Goal: Information Seeking & Learning: Learn about a topic

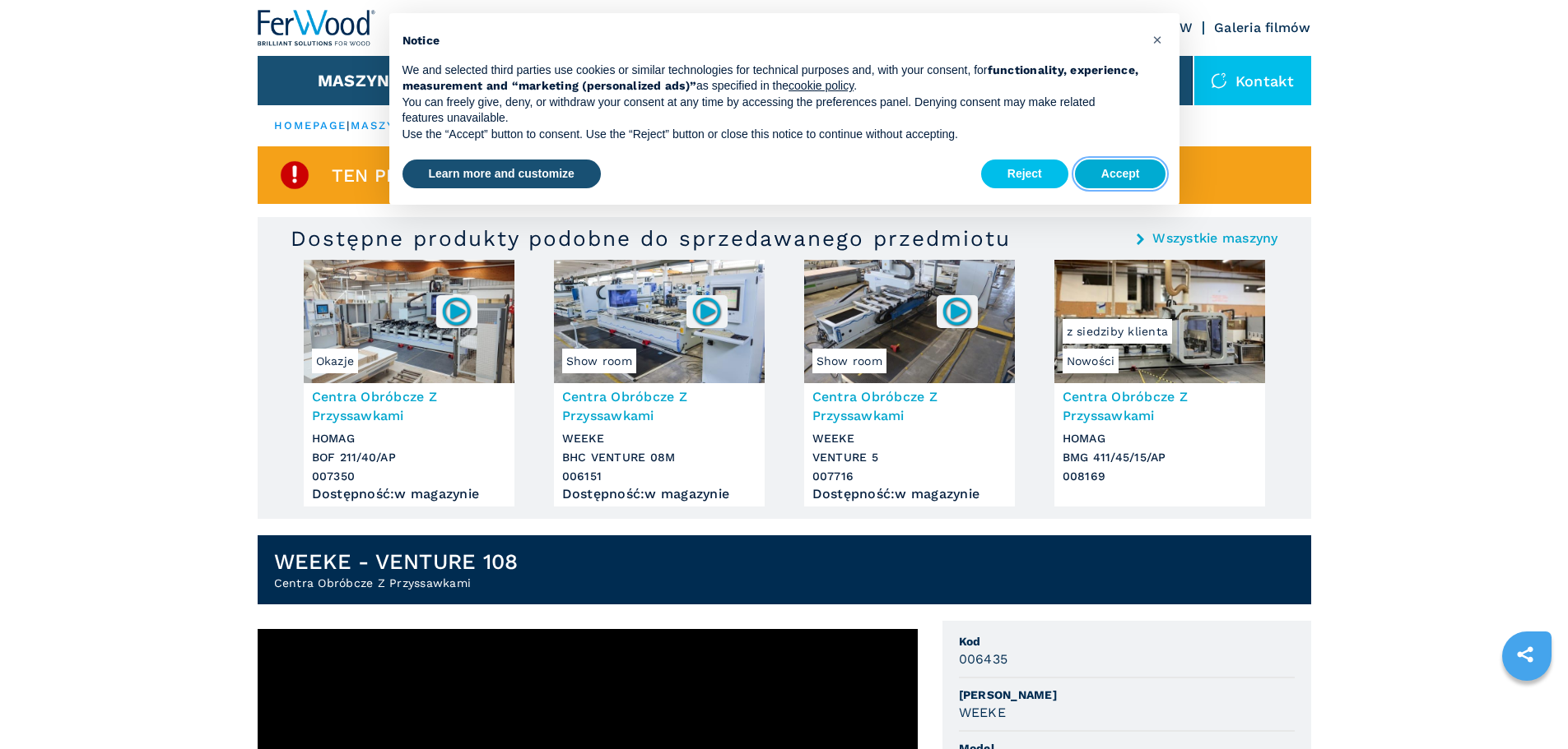
drag, startPoint x: 1105, startPoint y: 170, endPoint x: 1088, endPoint y: 173, distance: 17.3
click at [1106, 170] on button "Accept" at bounding box center [1120, 175] width 91 height 30
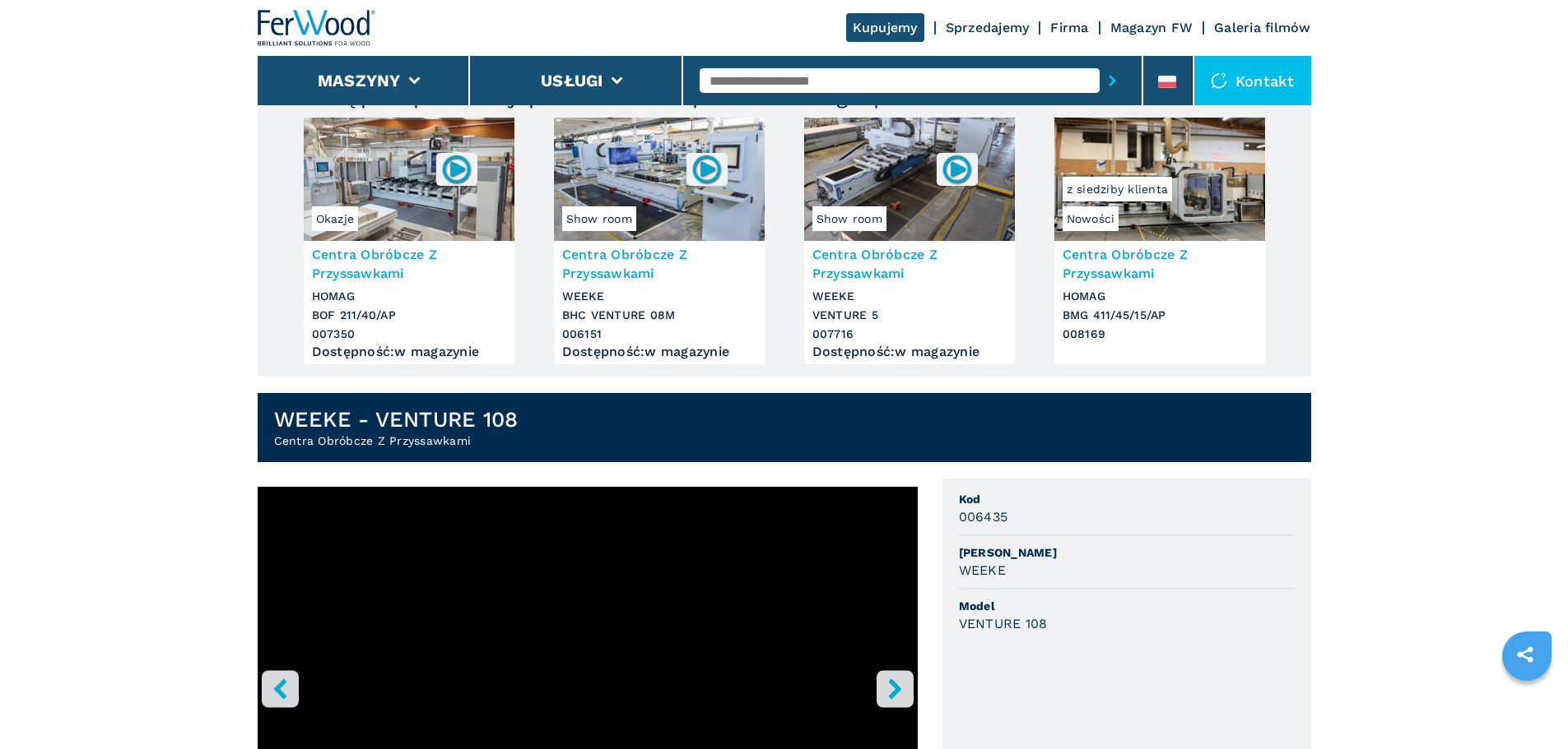
scroll to position [246, 0]
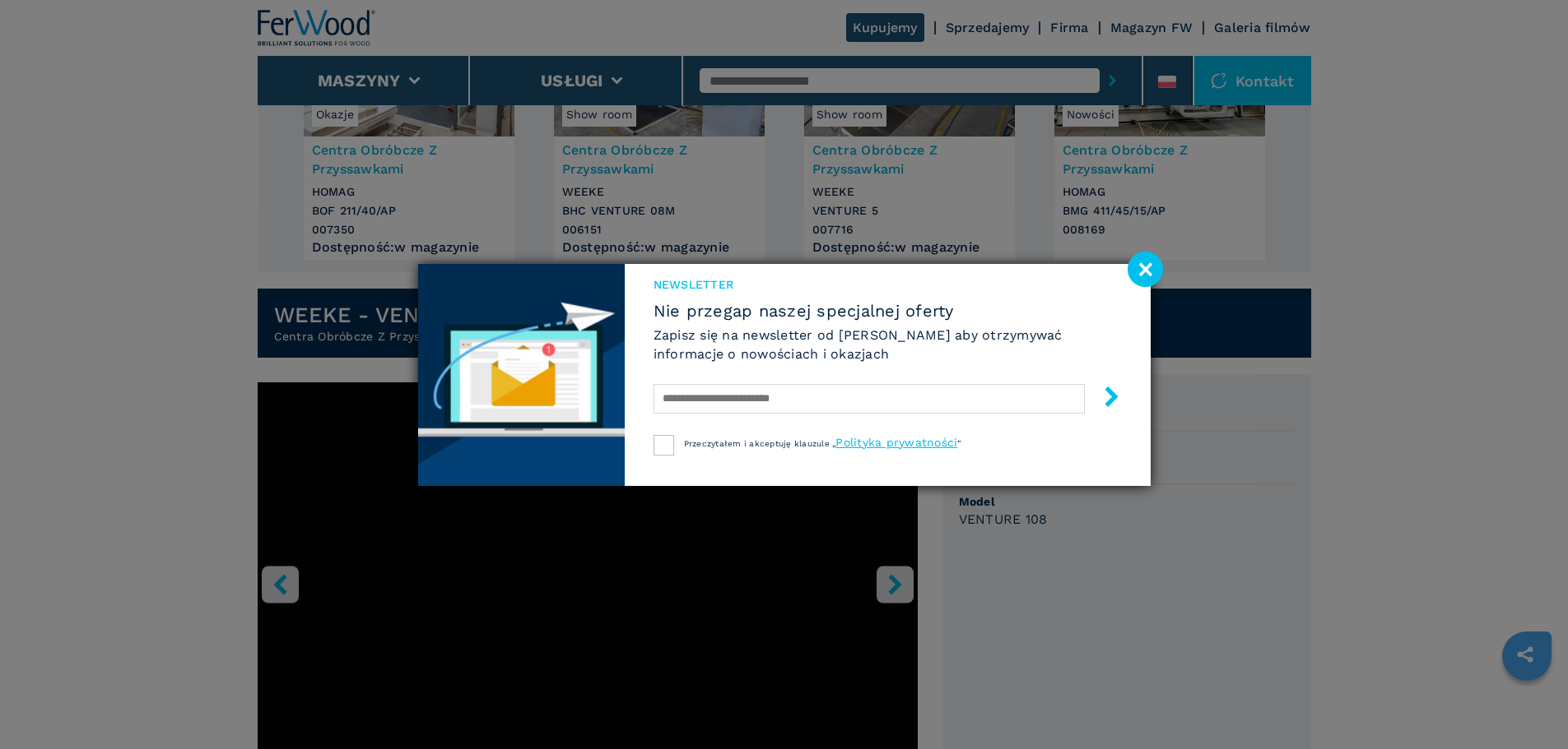
click at [1141, 261] on image at bounding box center [1146, 269] width 35 height 35
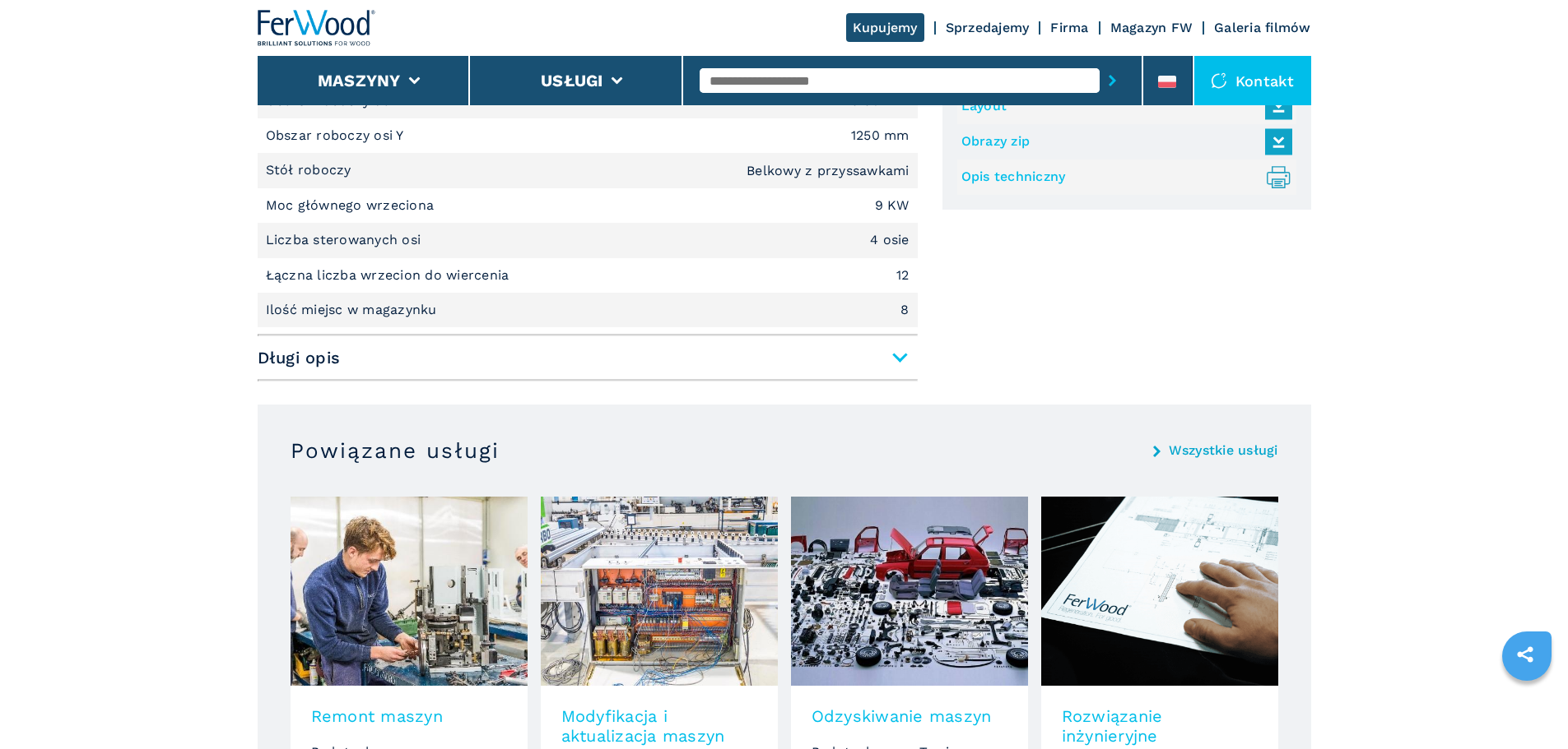
scroll to position [1070, 0]
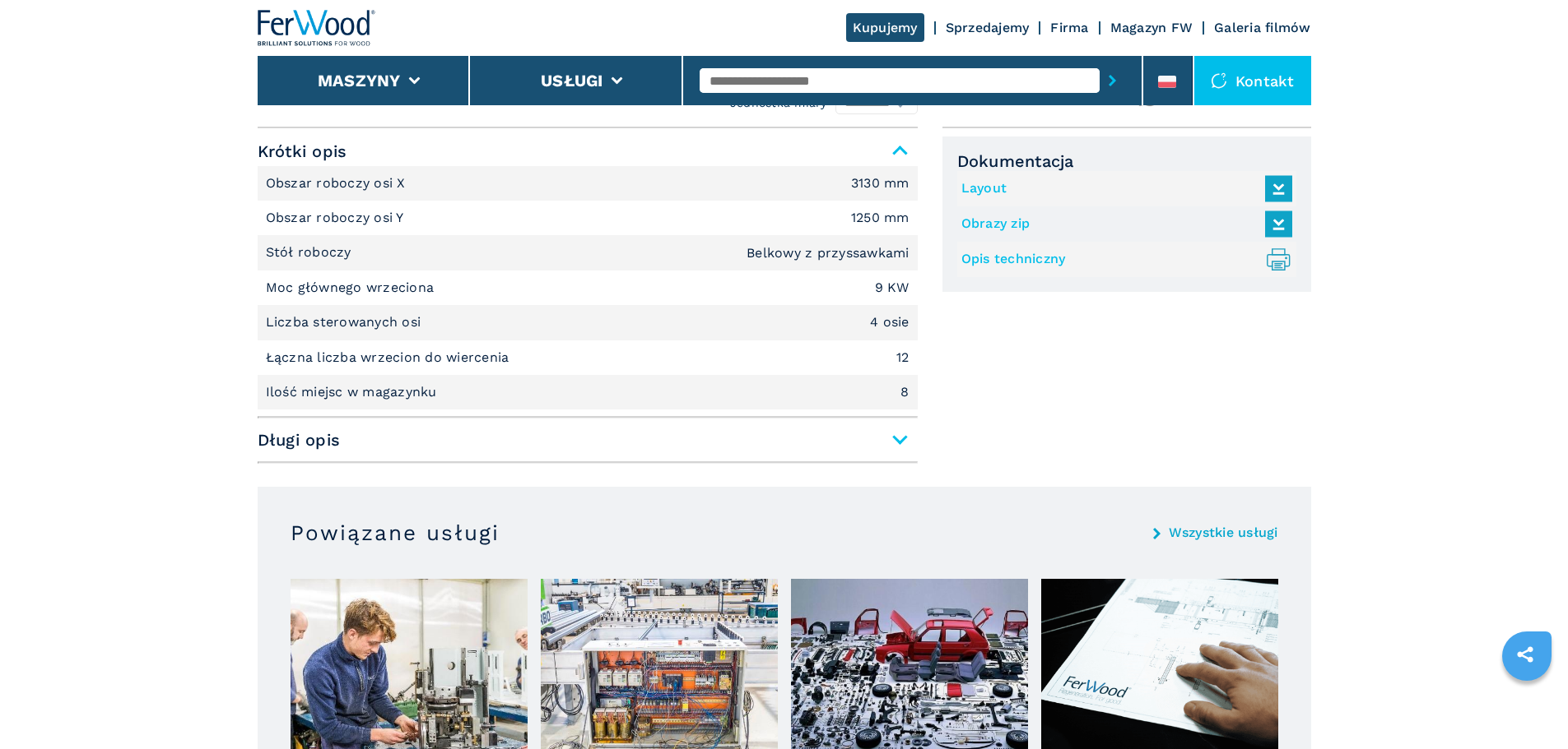
click at [903, 450] on span "Długi opis" at bounding box center [588, 440] width 660 height 30
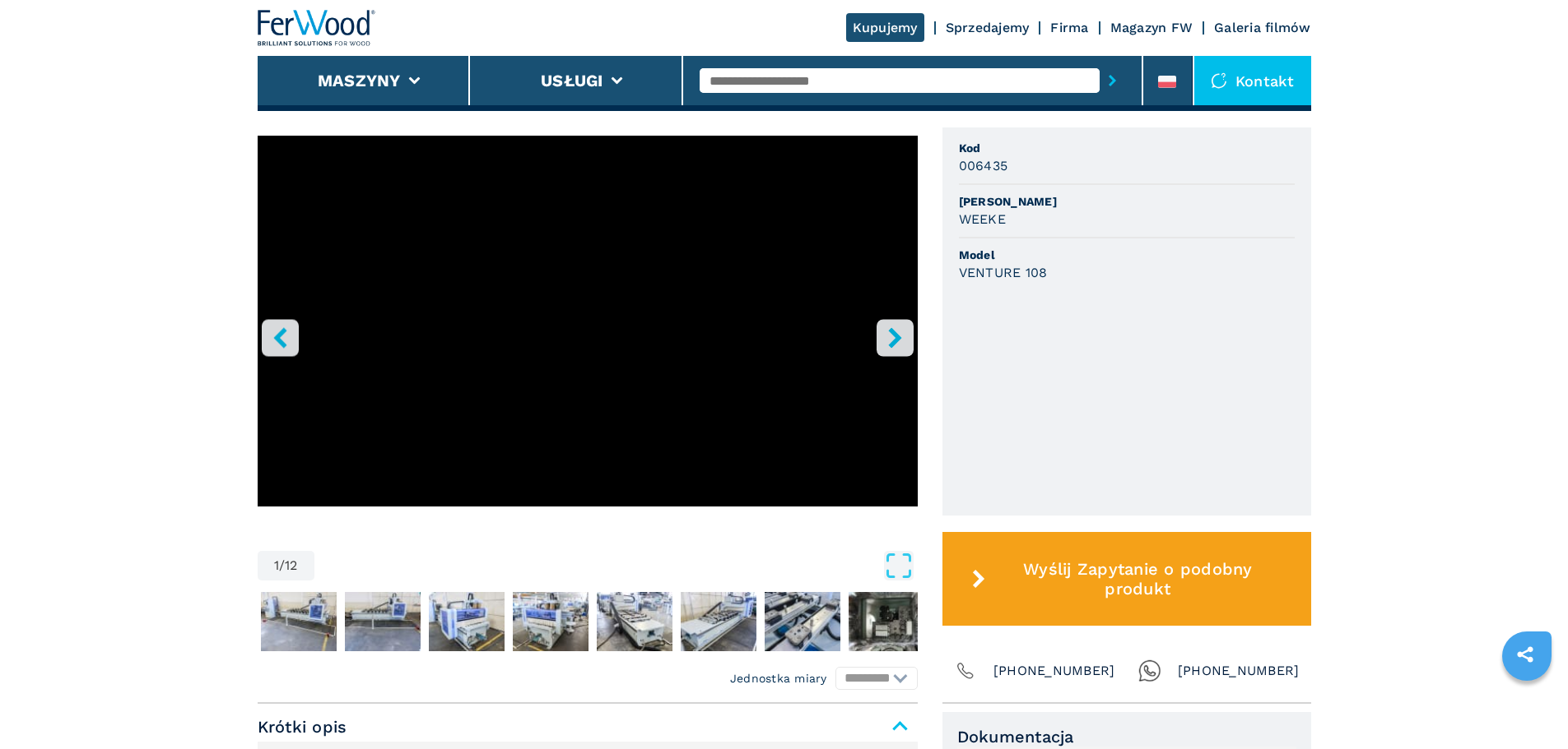
scroll to position [492, 0]
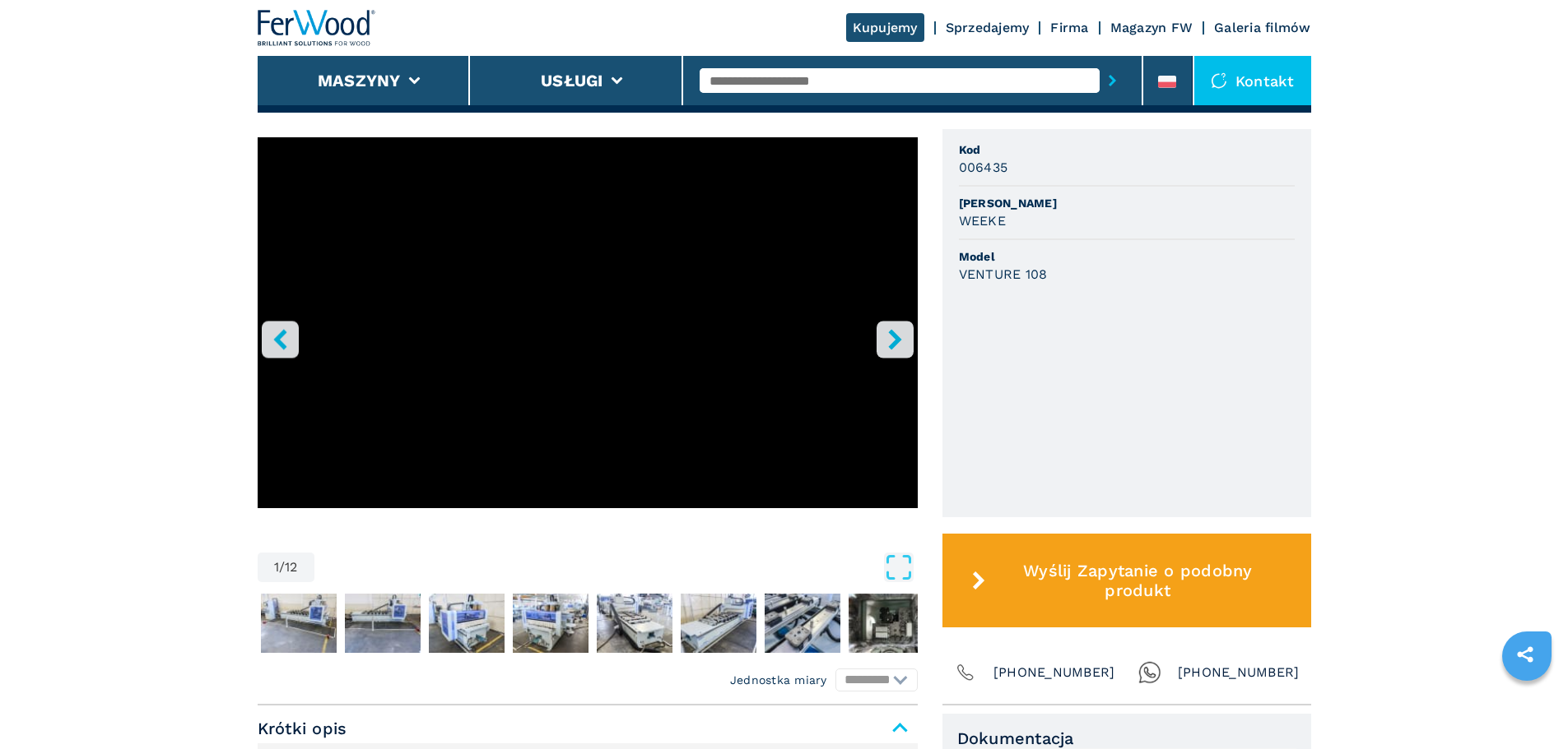
click at [902, 336] on icon "right-button" at bounding box center [896, 340] width 21 height 21
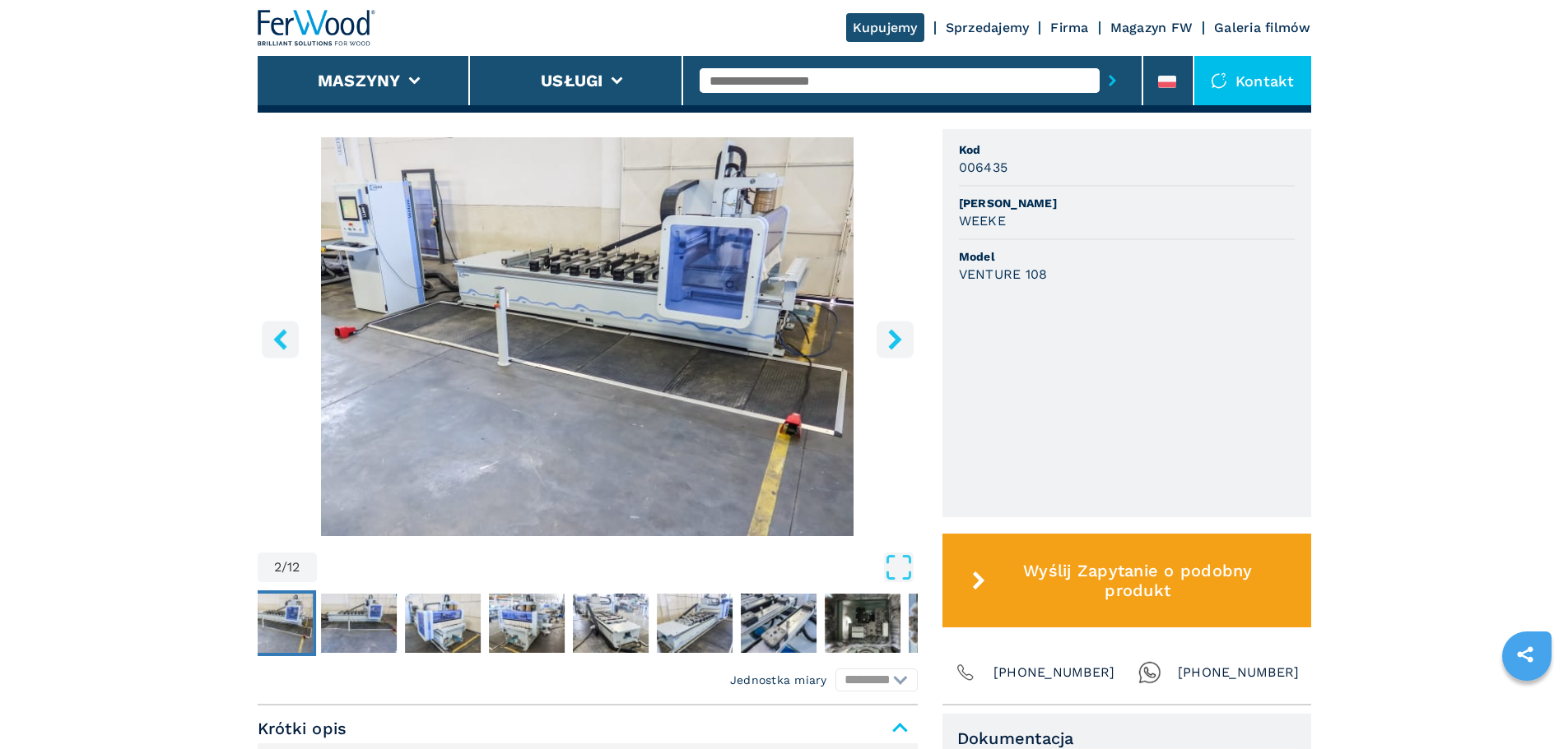
click at [902, 336] on icon "right-button" at bounding box center [896, 340] width 21 height 21
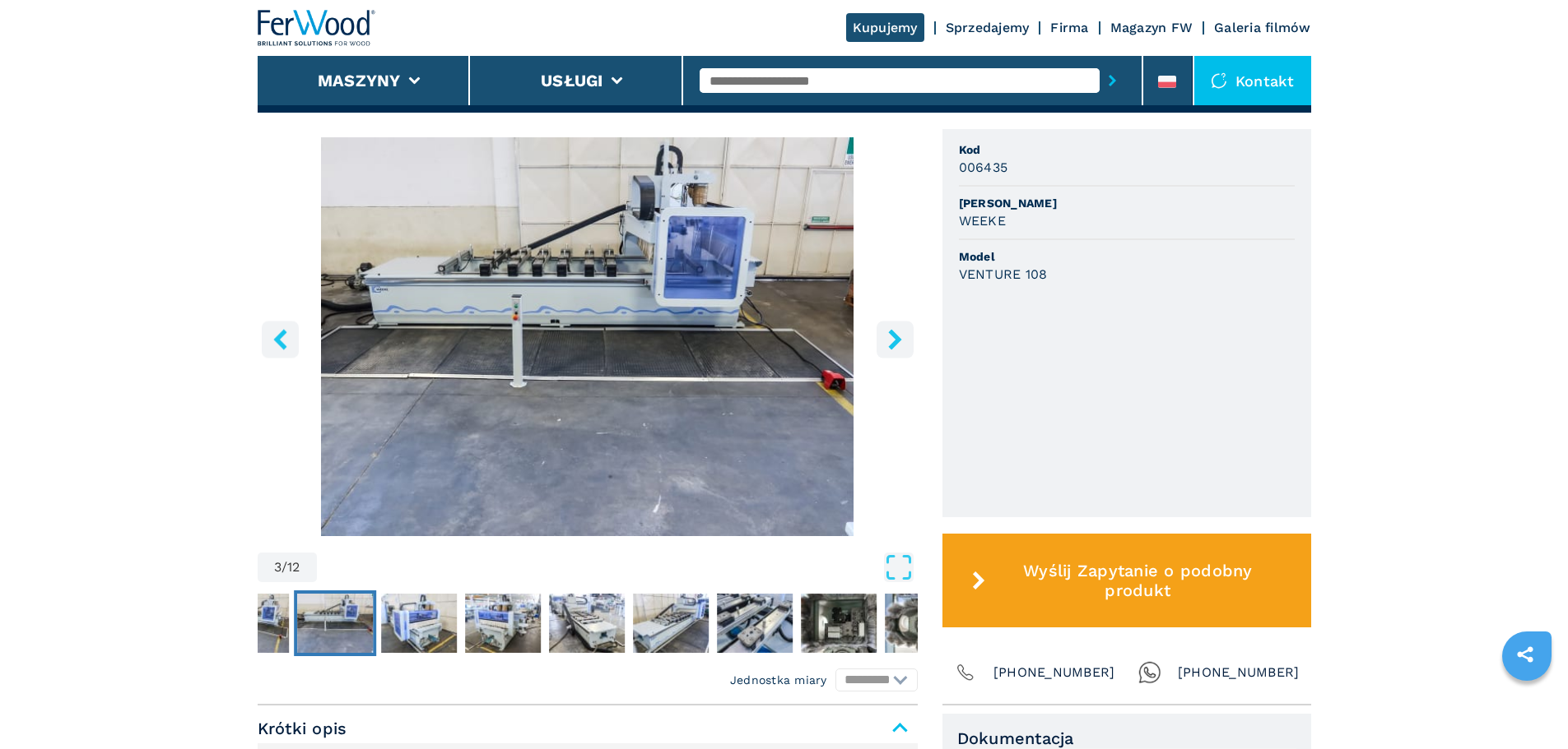
click at [902, 336] on icon "right-button" at bounding box center [896, 340] width 21 height 21
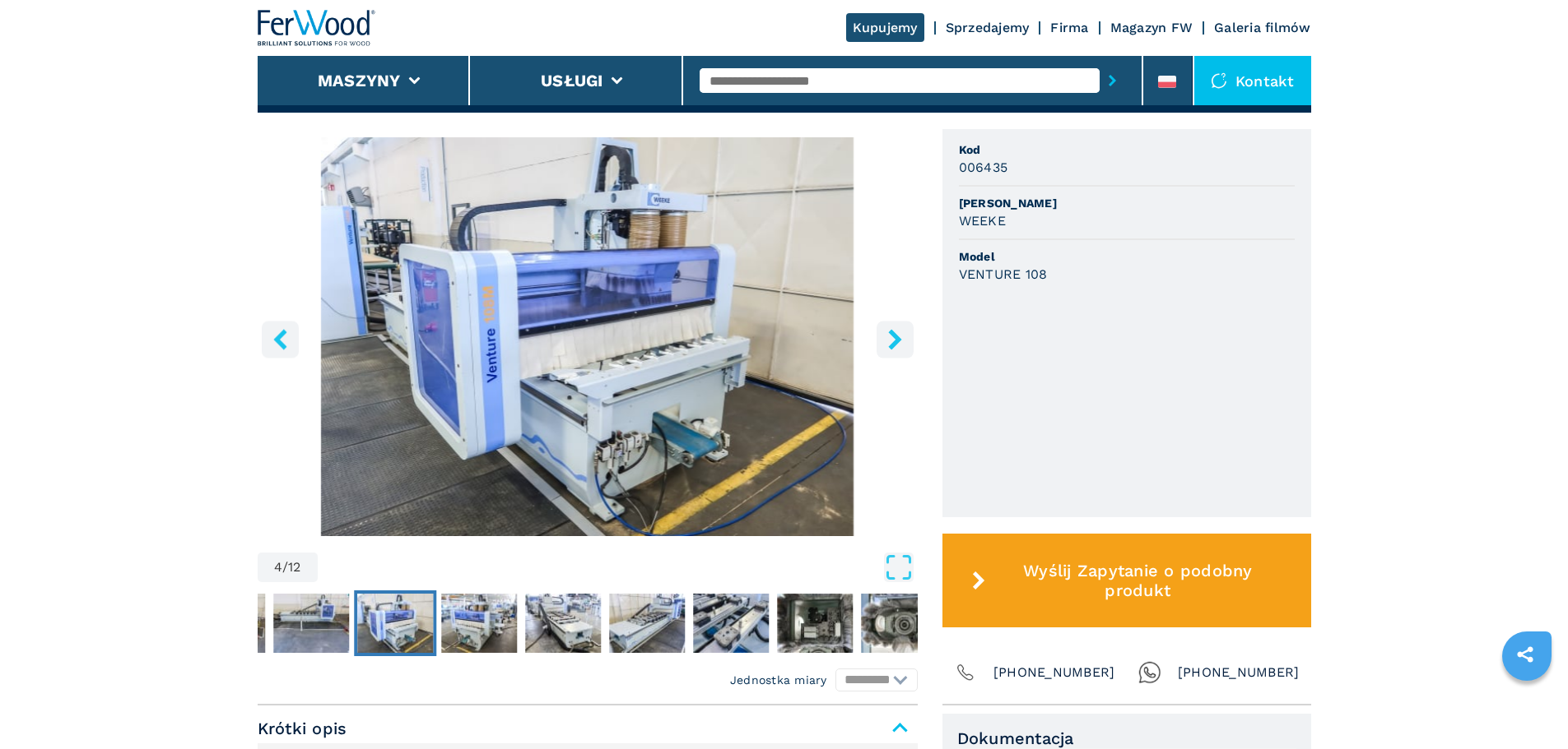
click at [902, 336] on icon "right-button" at bounding box center [896, 340] width 21 height 21
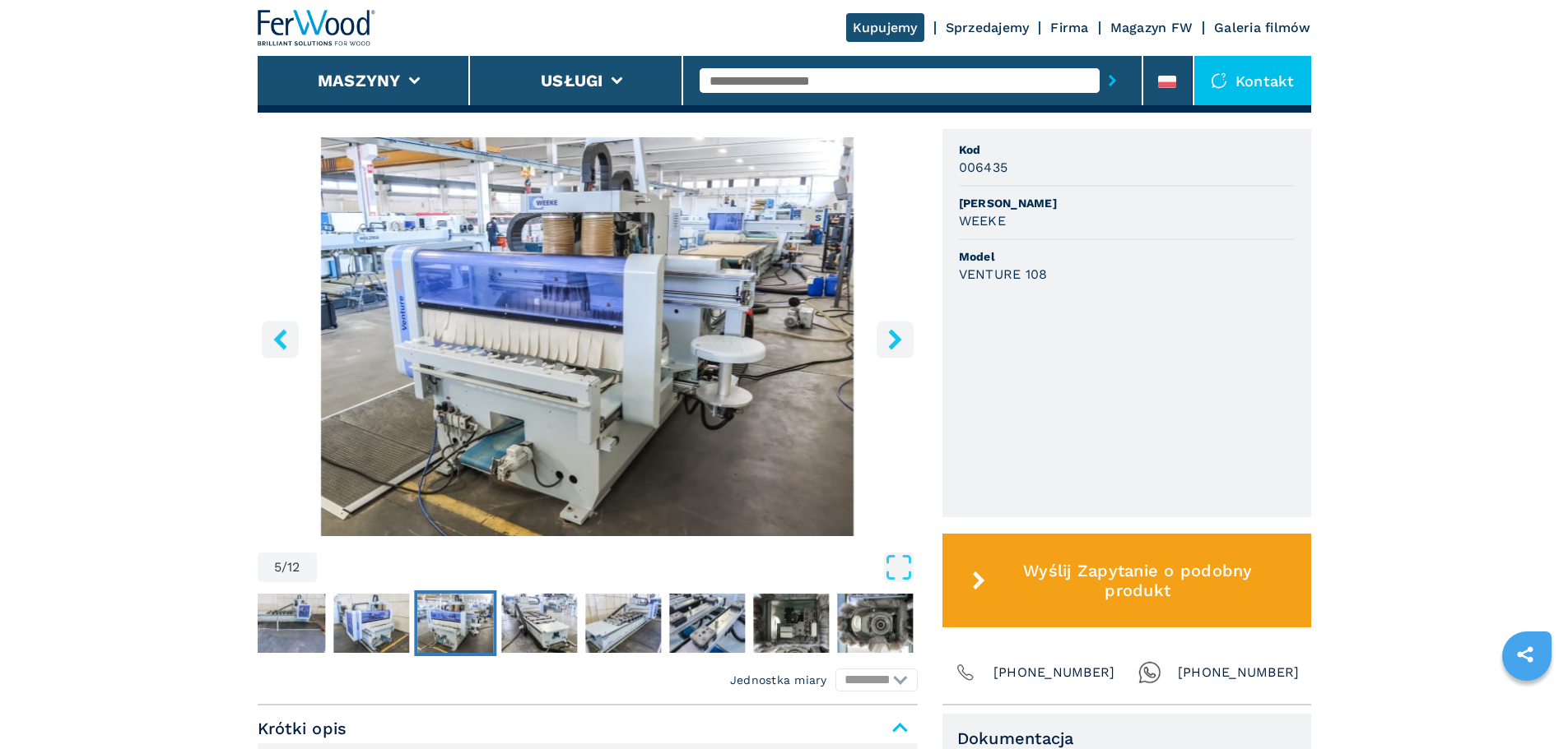
click at [902, 337] on icon "right-button" at bounding box center [896, 340] width 21 height 21
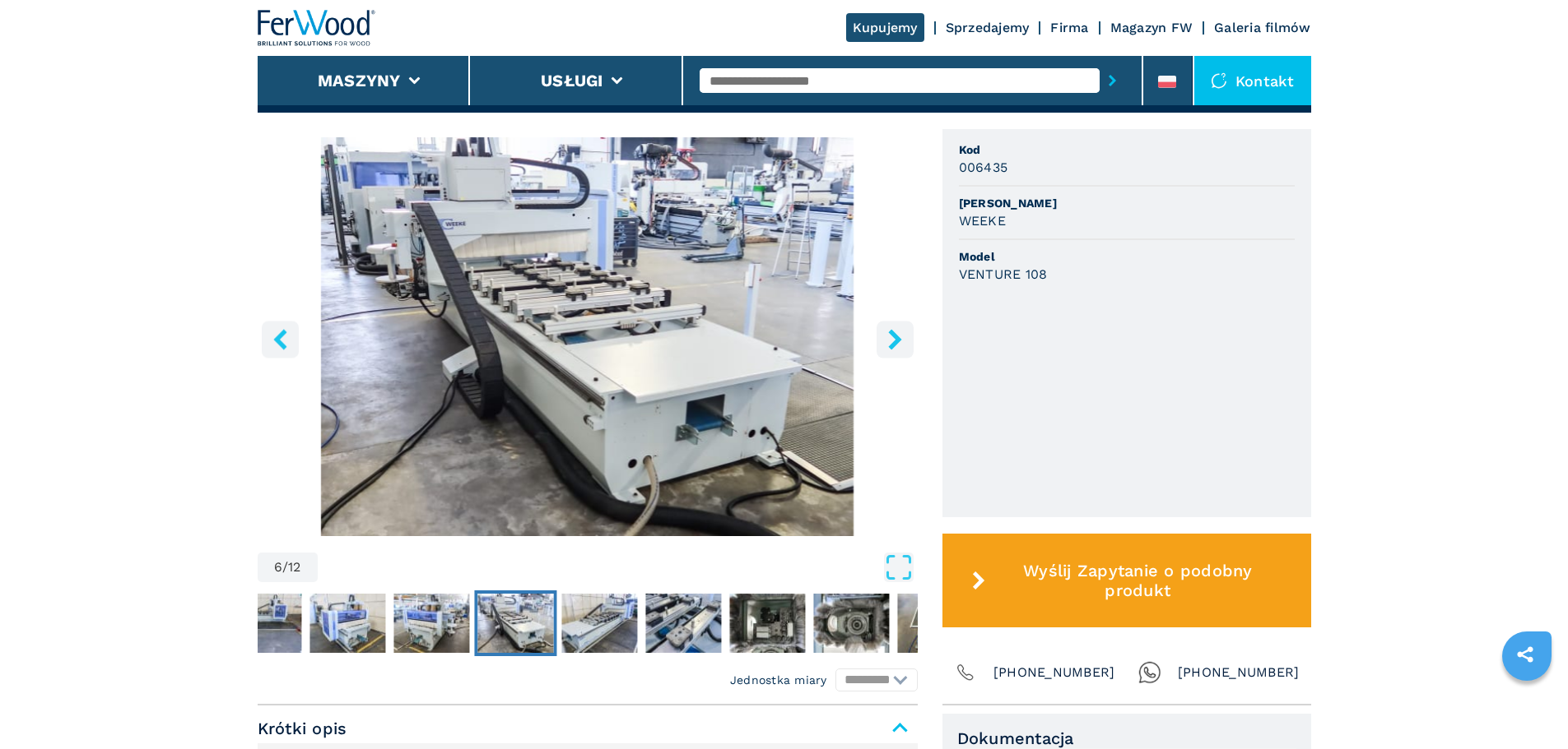
click at [902, 337] on icon "right-button" at bounding box center [896, 340] width 21 height 21
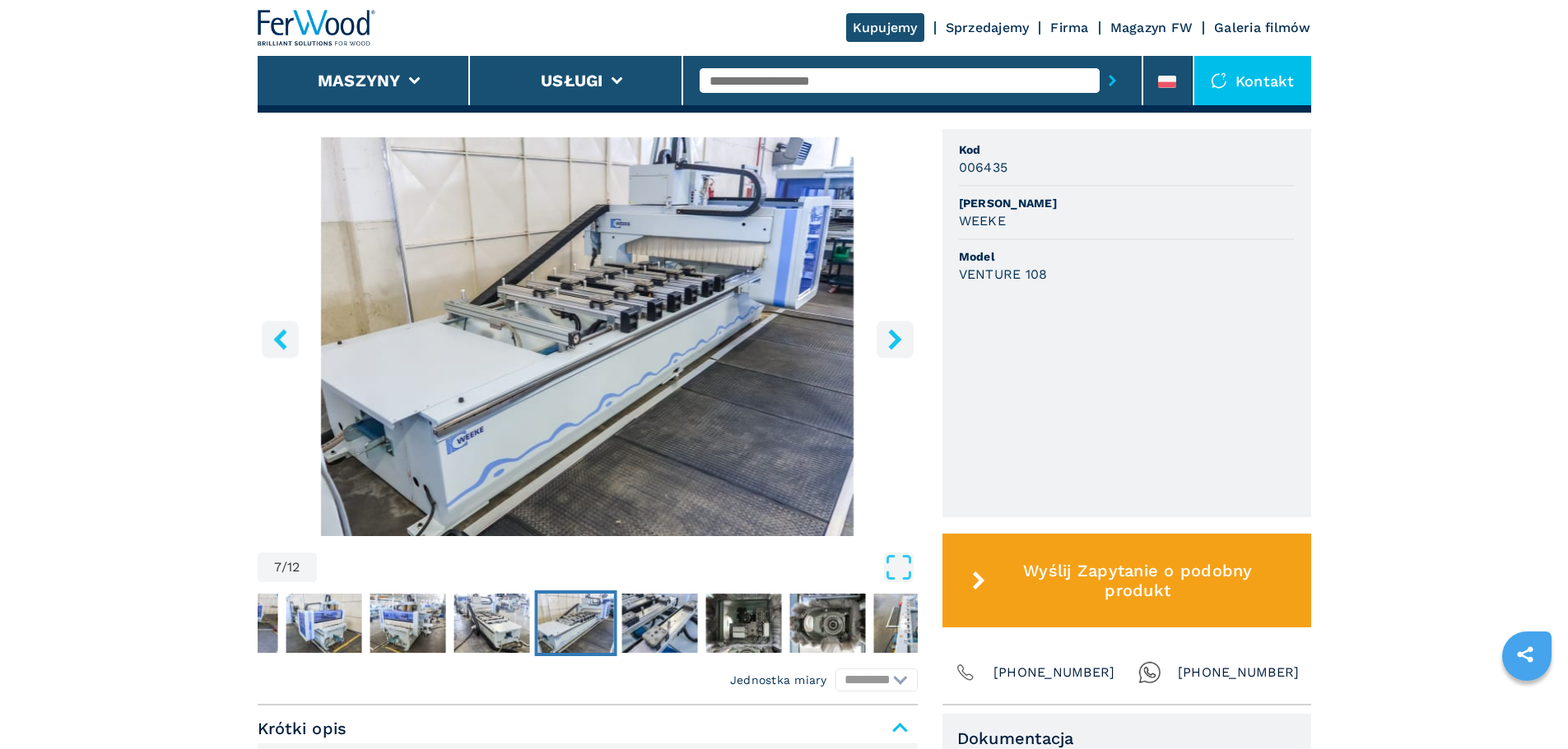
click at [902, 337] on icon "right-button" at bounding box center [896, 340] width 21 height 21
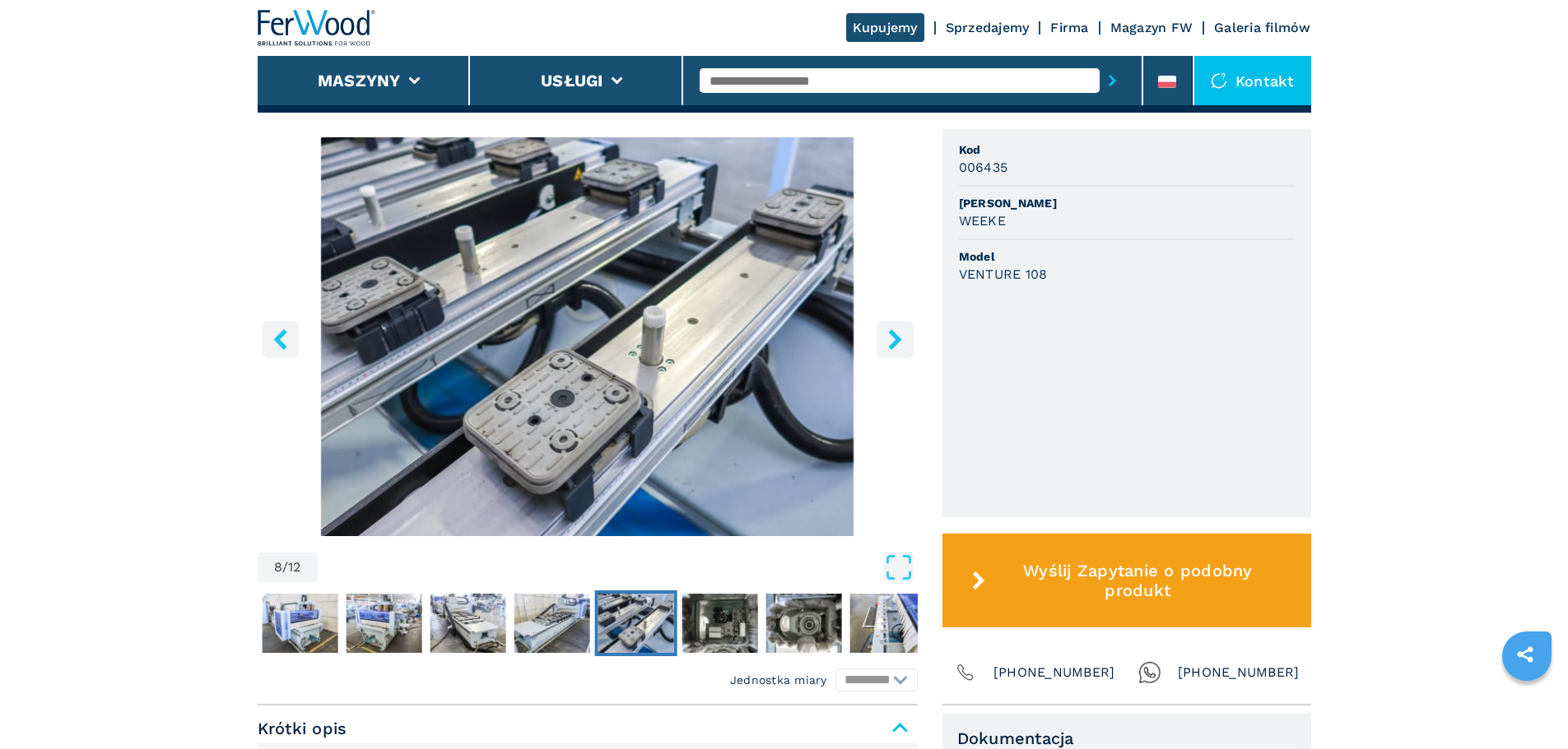
click at [902, 337] on icon "right-button" at bounding box center [896, 340] width 21 height 21
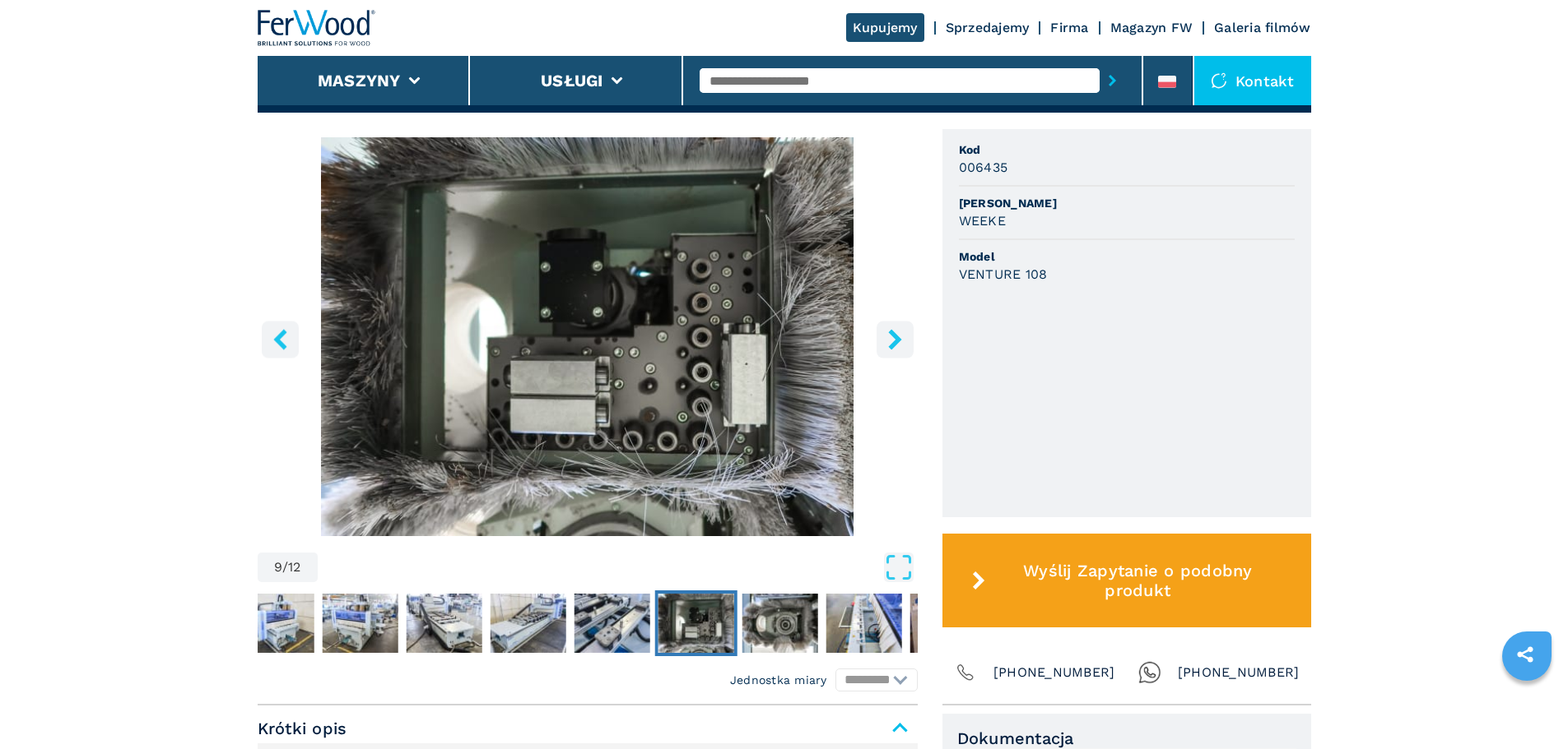
click at [902, 337] on icon "right-button" at bounding box center [896, 340] width 21 height 21
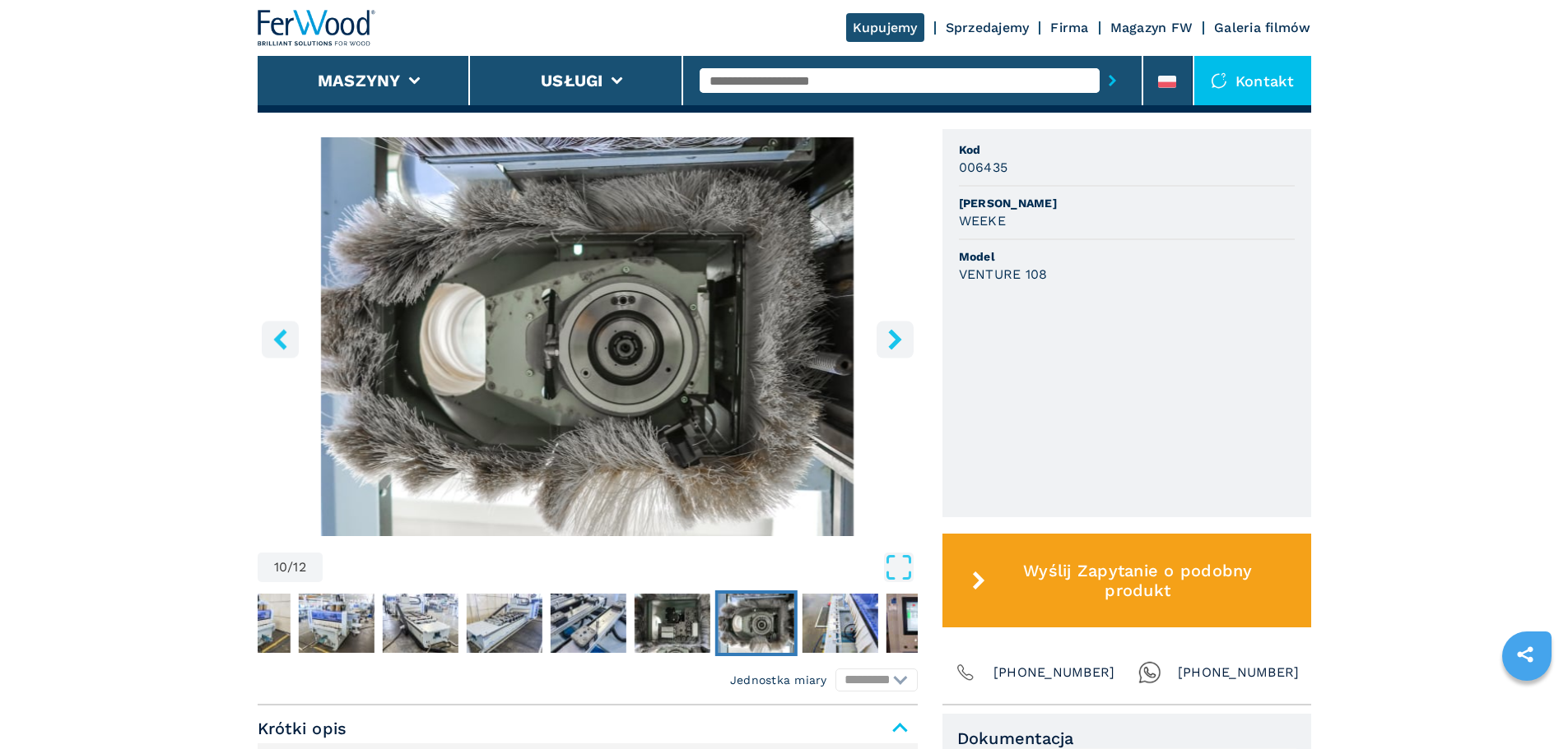
click at [902, 337] on icon "right-button" at bounding box center [896, 340] width 21 height 21
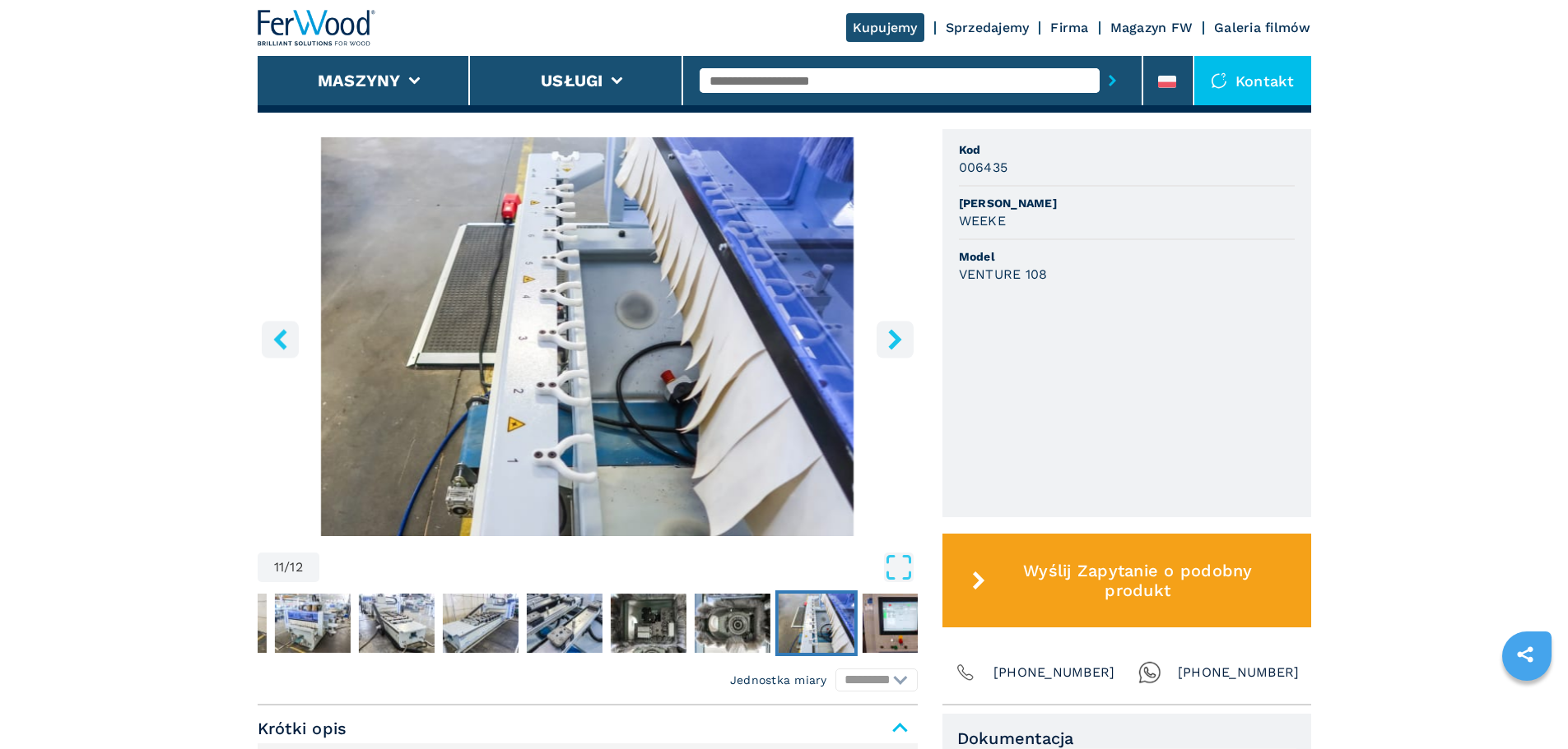
click at [902, 337] on icon "right-button" at bounding box center [896, 340] width 21 height 21
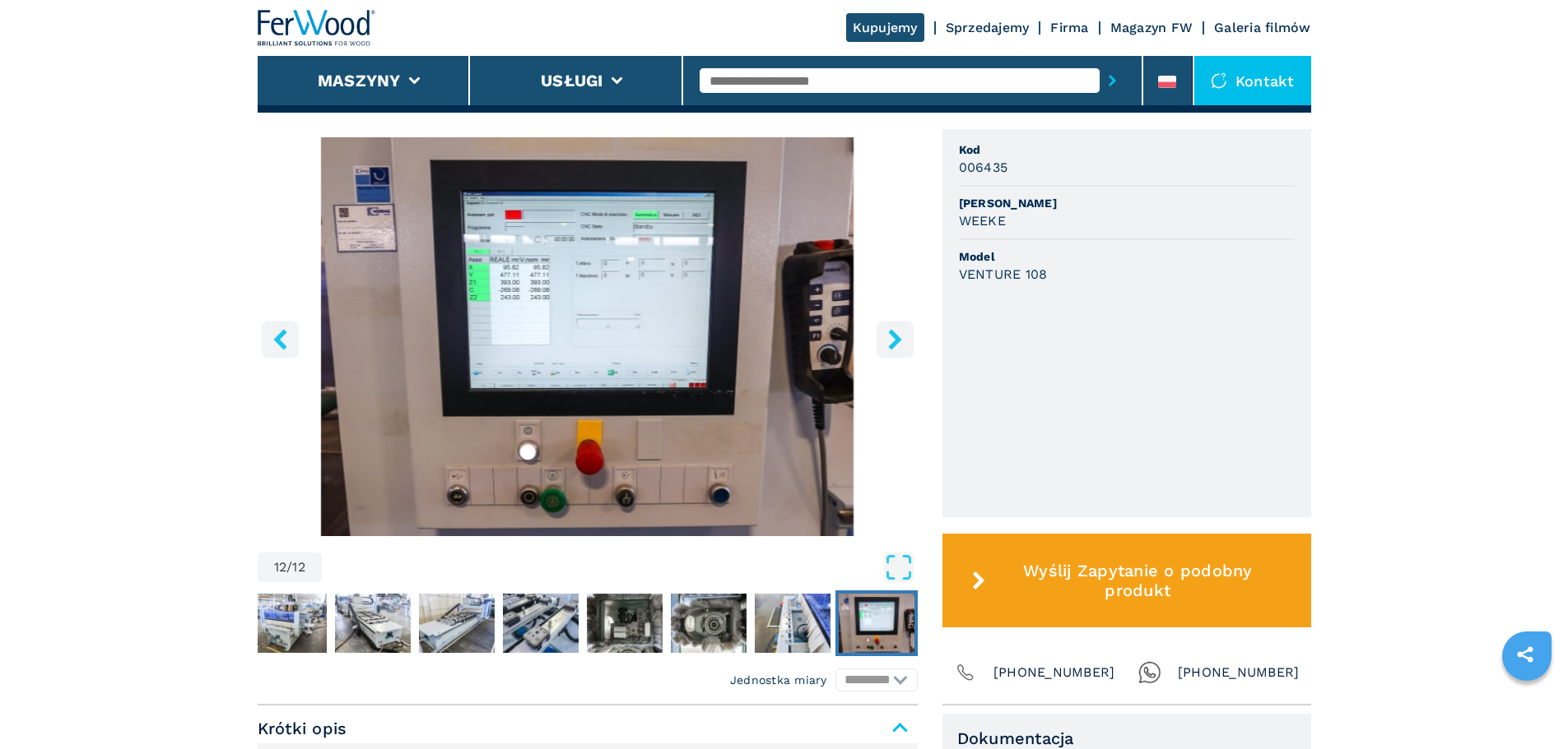
click at [902, 337] on icon "right-button" at bounding box center [896, 340] width 21 height 21
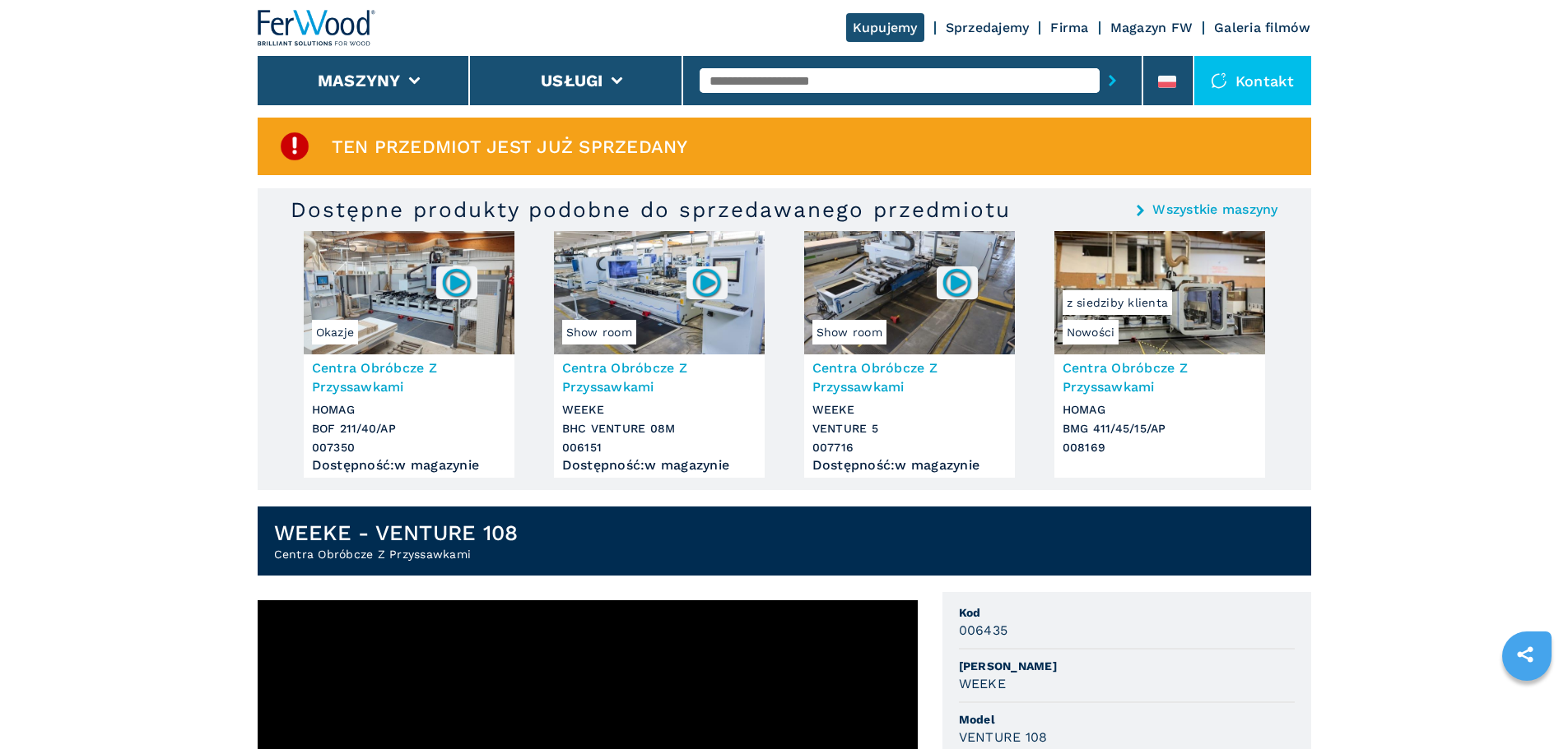
scroll to position [0, 0]
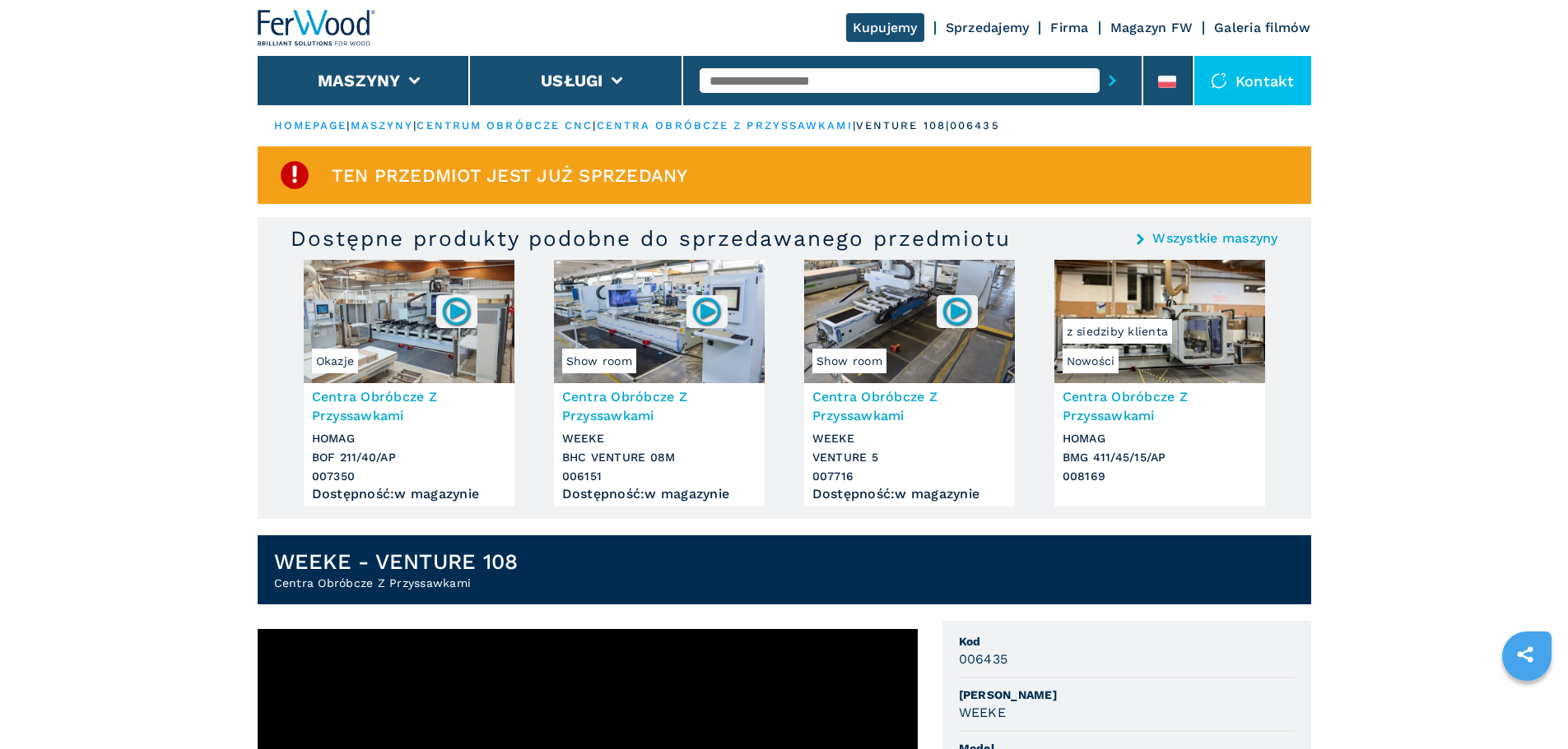
click at [1115, 412] on h3 "Centra Obróbcze Z Przyssawkami" at bounding box center [1160, 406] width 194 height 38
click at [1132, 410] on h3 "Centra Obróbcze Z Przyssawkami" at bounding box center [1160, 406] width 194 height 38
click at [1161, 322] on span "z siedziby klienta" at bounding box center [1118, 331] width 110 height 24
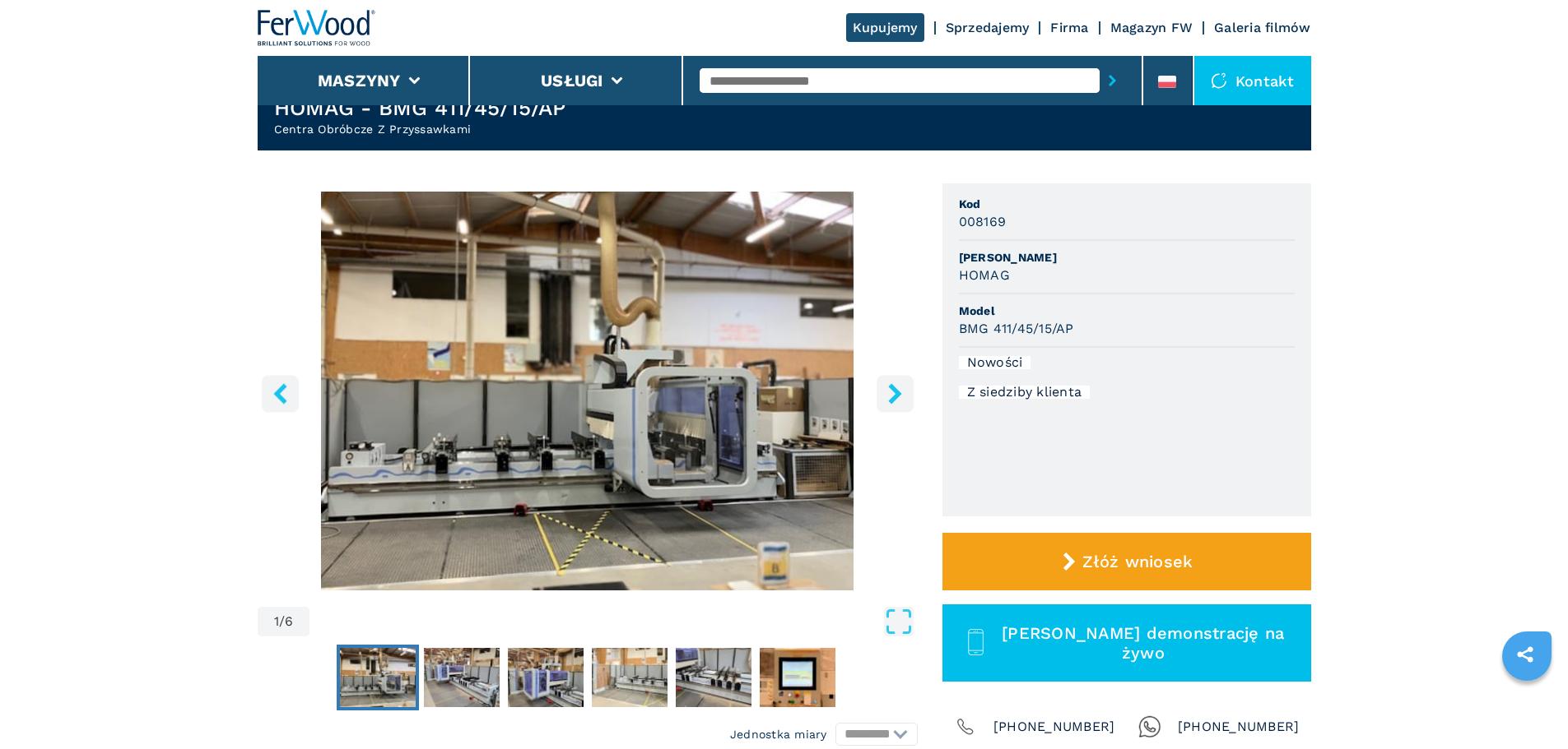
scroll to position [164, 0]
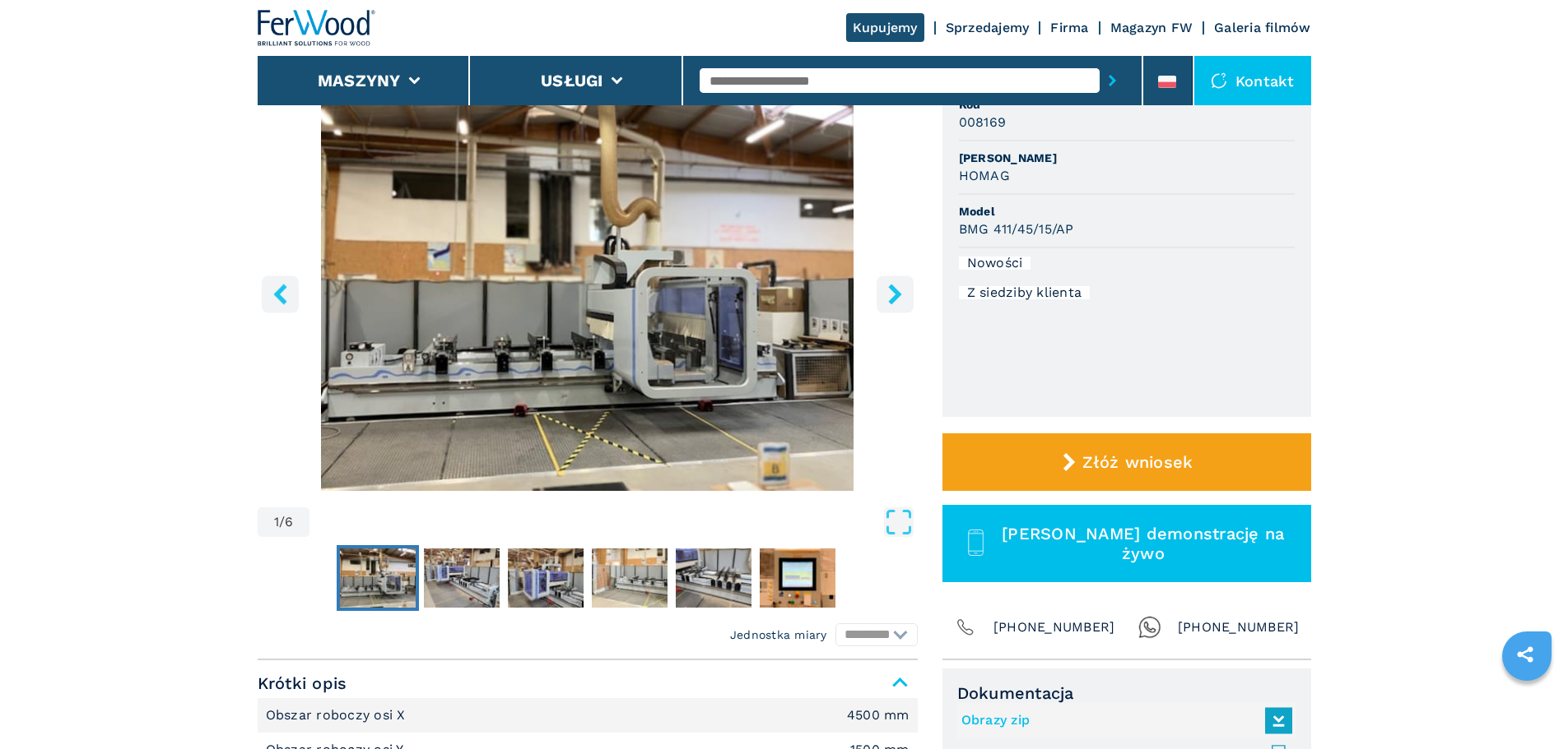
click at [760, 326] on img "Go to Slide 1" at bounding box center [588, 291] width 660 height 399
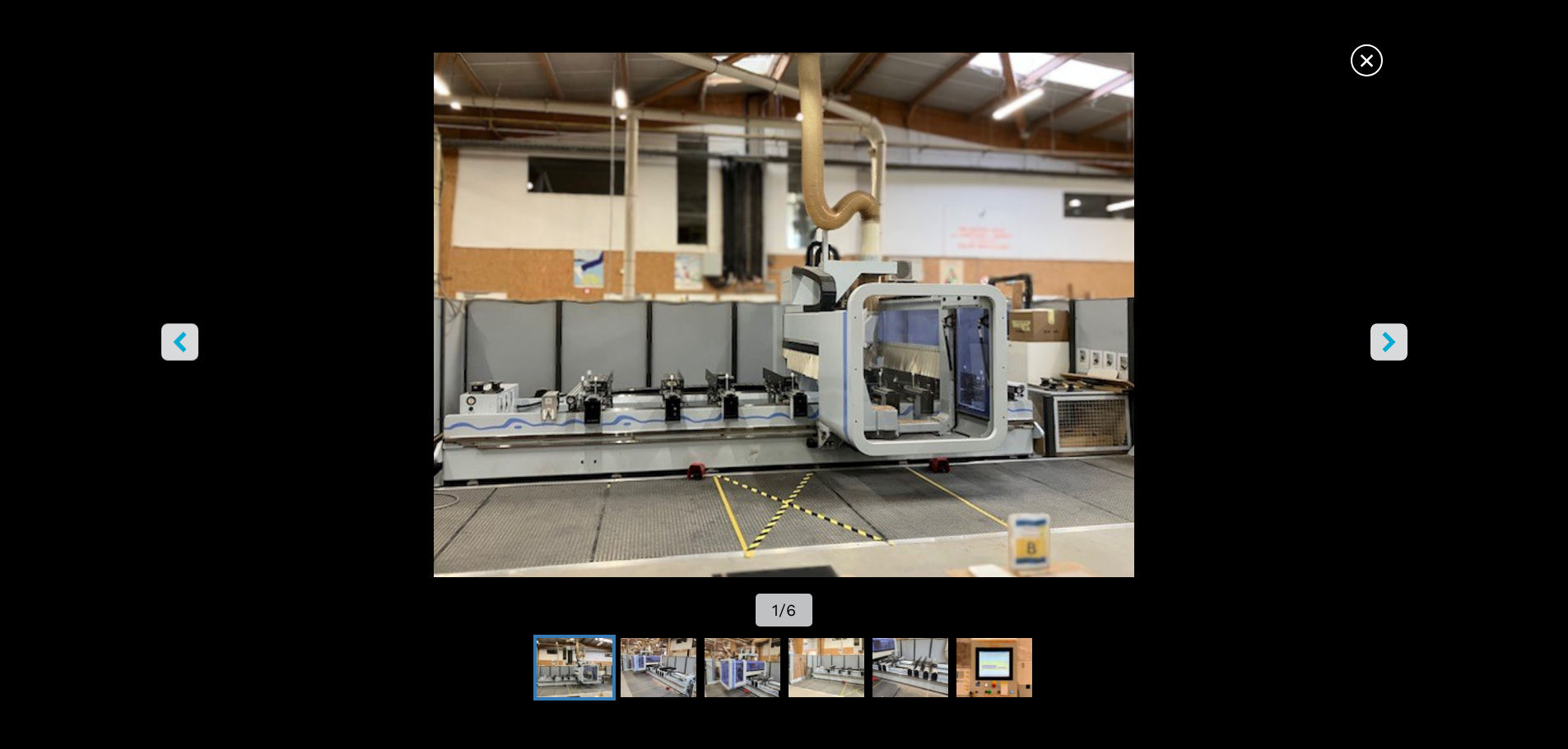
click at [1390, 343] on icon "right-button" at bounding box center [1388, 342] width 13 height 21
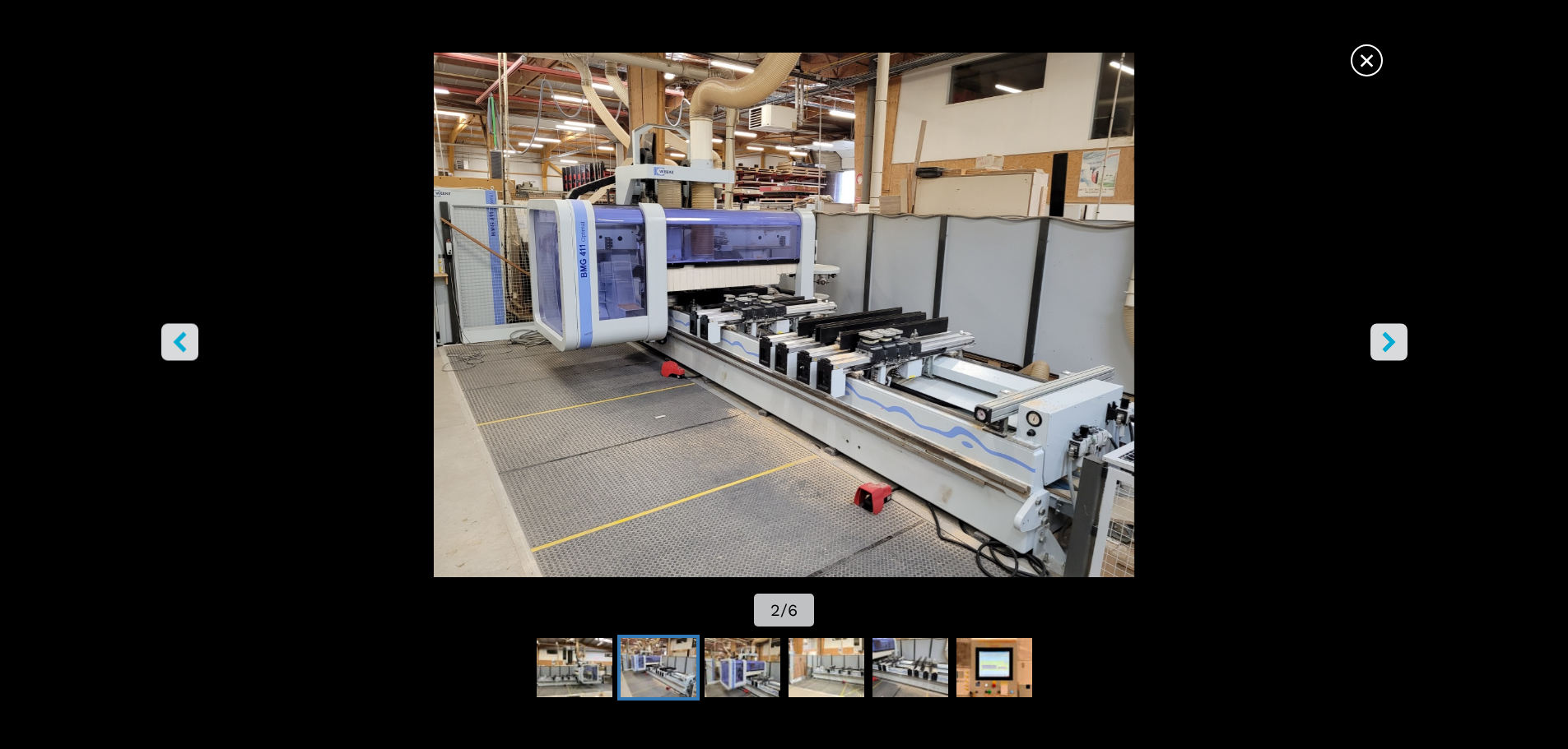
click at [1390, 343] on icon "right-button" at bounding box center [1388, 342] width 13 height 21
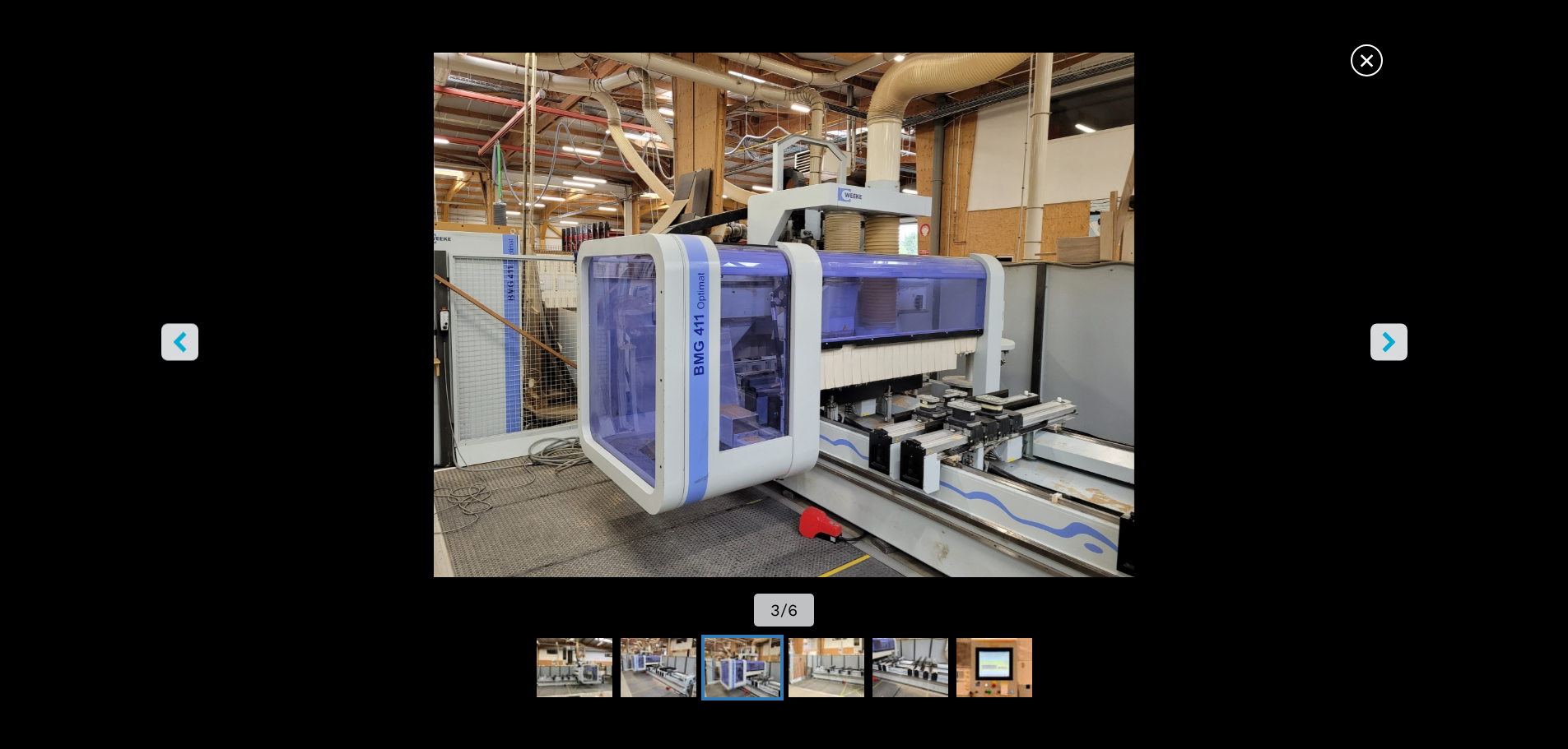
click at [1390, 343] on icon "right-button" at bounding box center [1388, 342] width 13 height 21
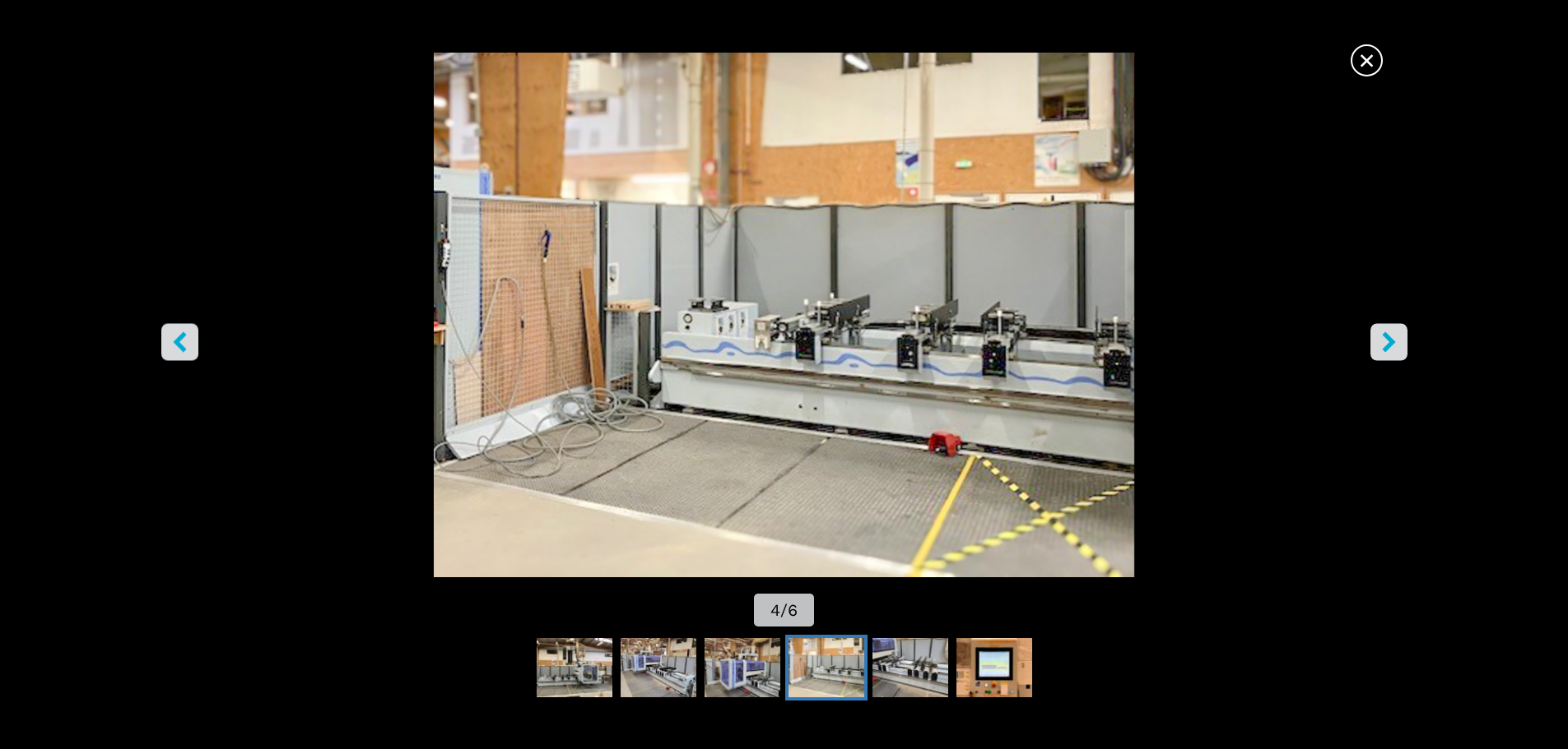
click at [1390, 343] on icon "right-button" at bounding box center [1388, 342] width 13 height 21
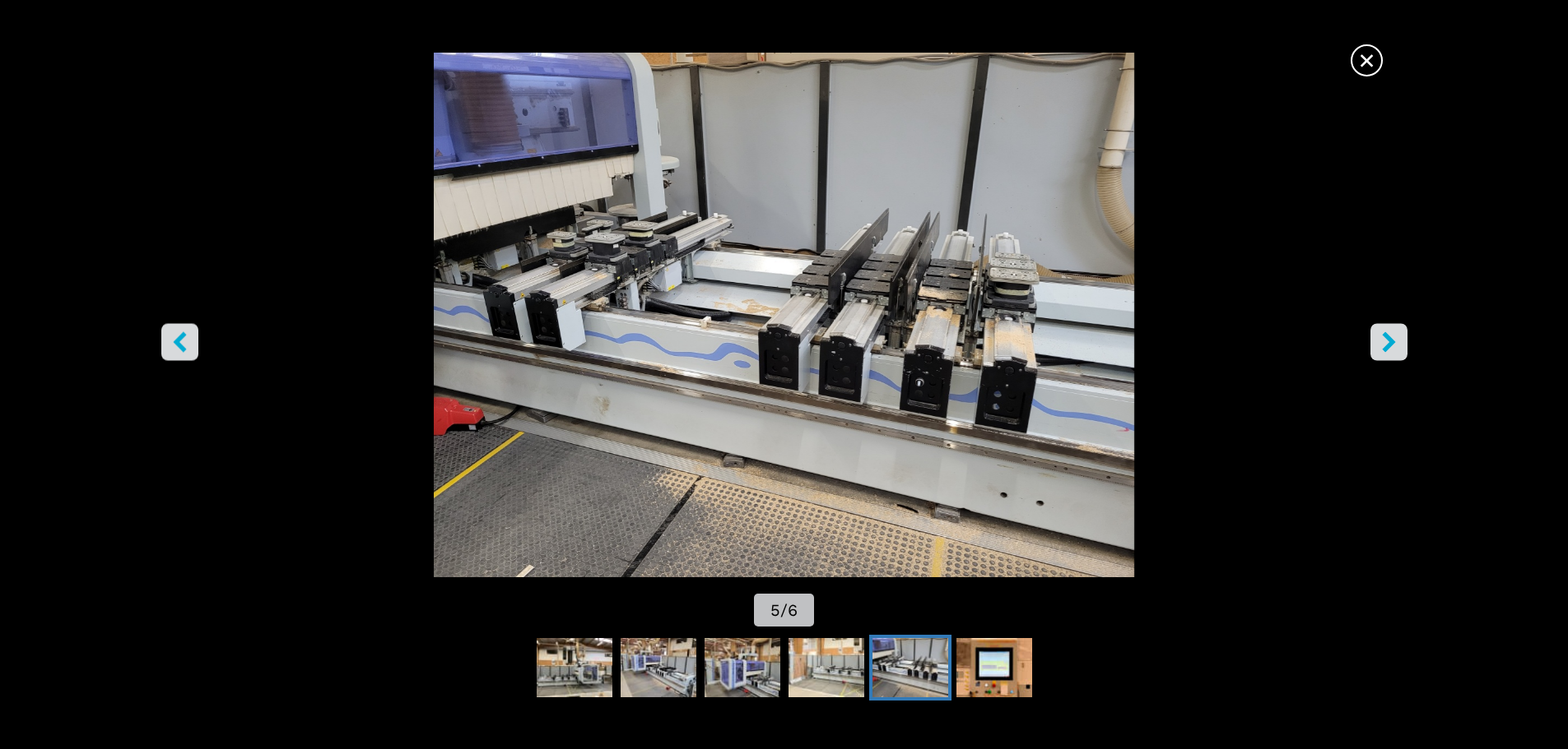
click at [1390, 343] on icon "right-button" at bounding box center [1388, 342] width 13 height 21
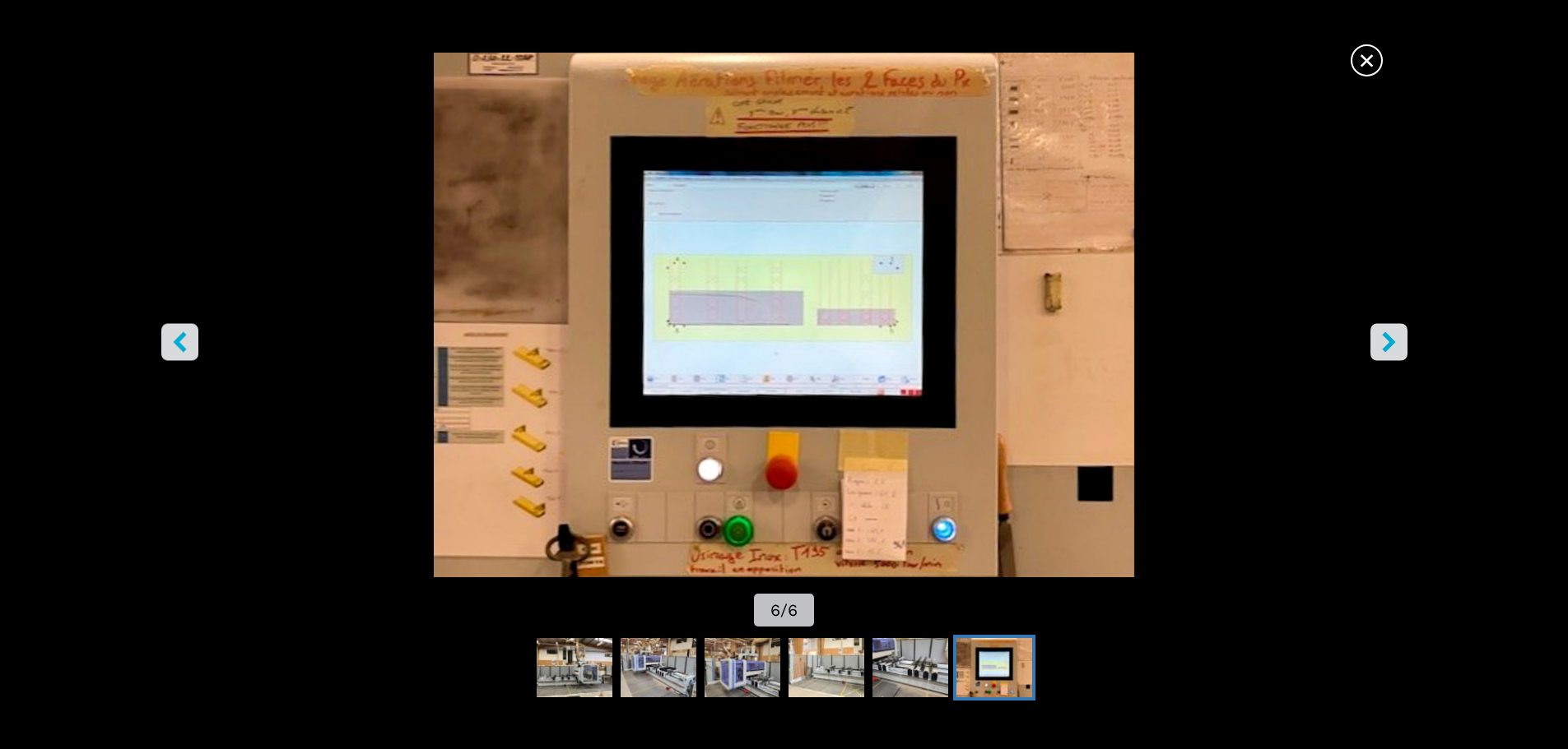
click at [186, 343] on icon "left-button" at bounding box center [180, 342] width 21 height 21
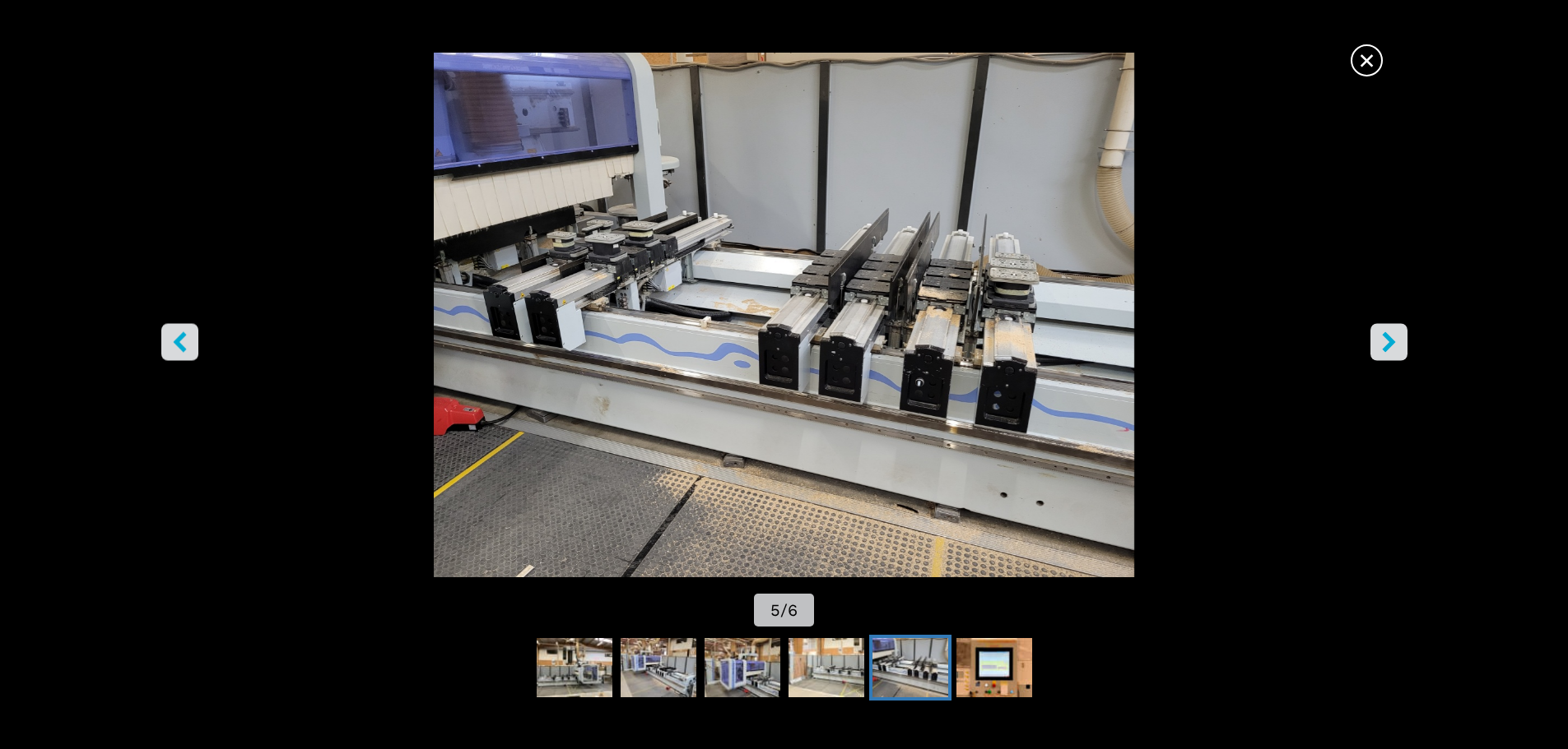
click at [1394, 339] on icon "right-button" at bounding box center [1390, 342] width 21 height 21
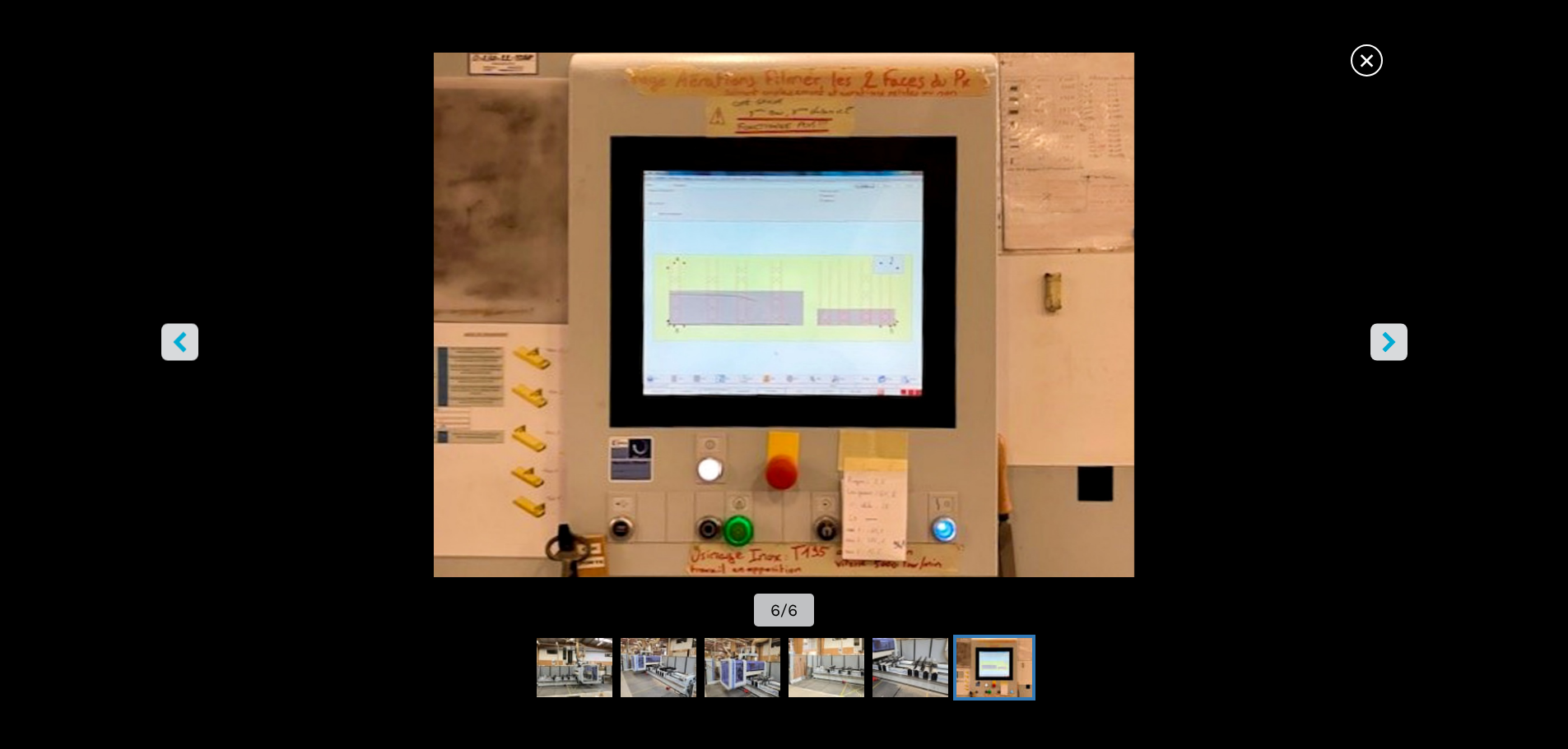
click at [1383, 350] on icon "right-button" at bounding box center [1390, 342] width 21 height 21
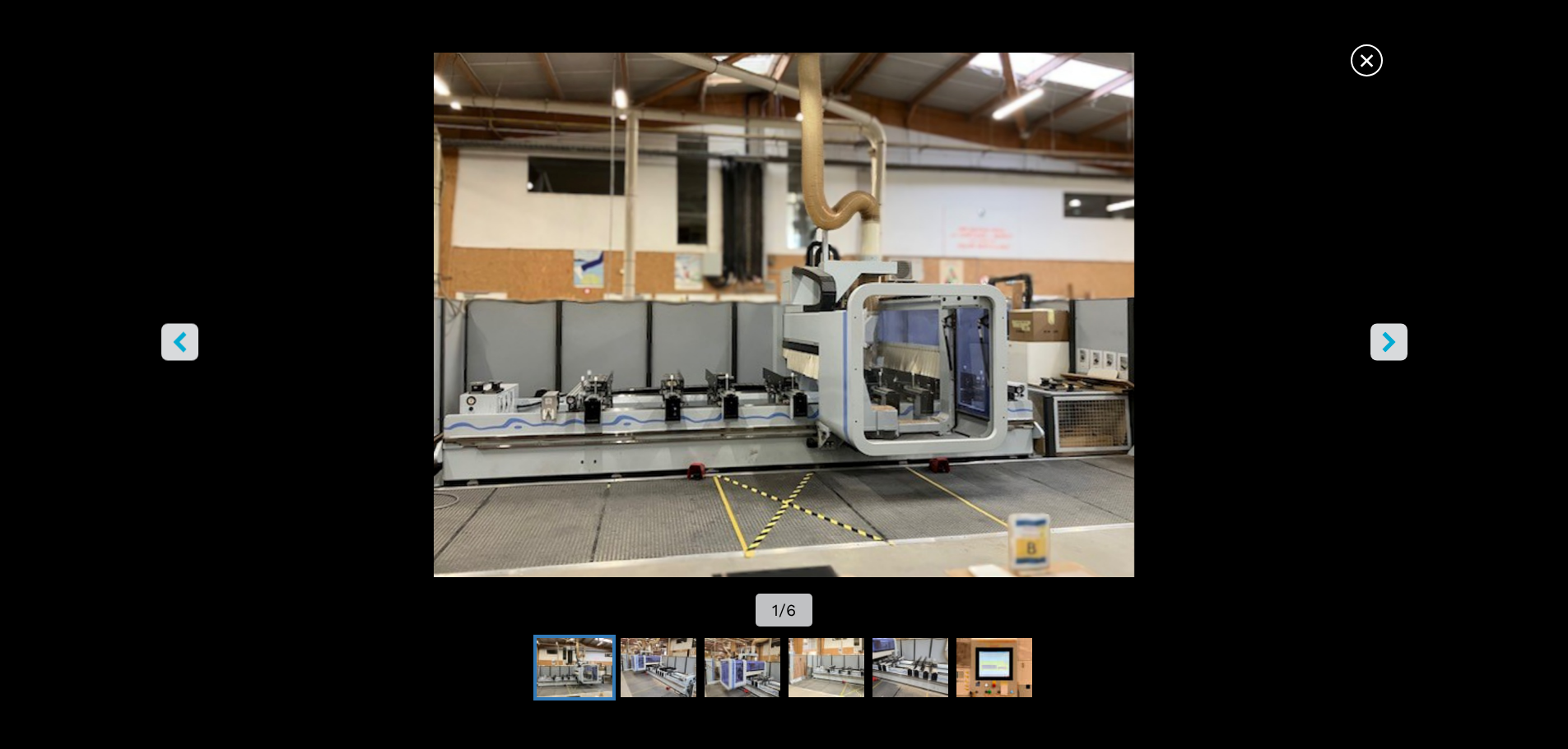
click at [1383, 350] on icon "right-button" at bounding box center [1390, 342] width 21 height 21
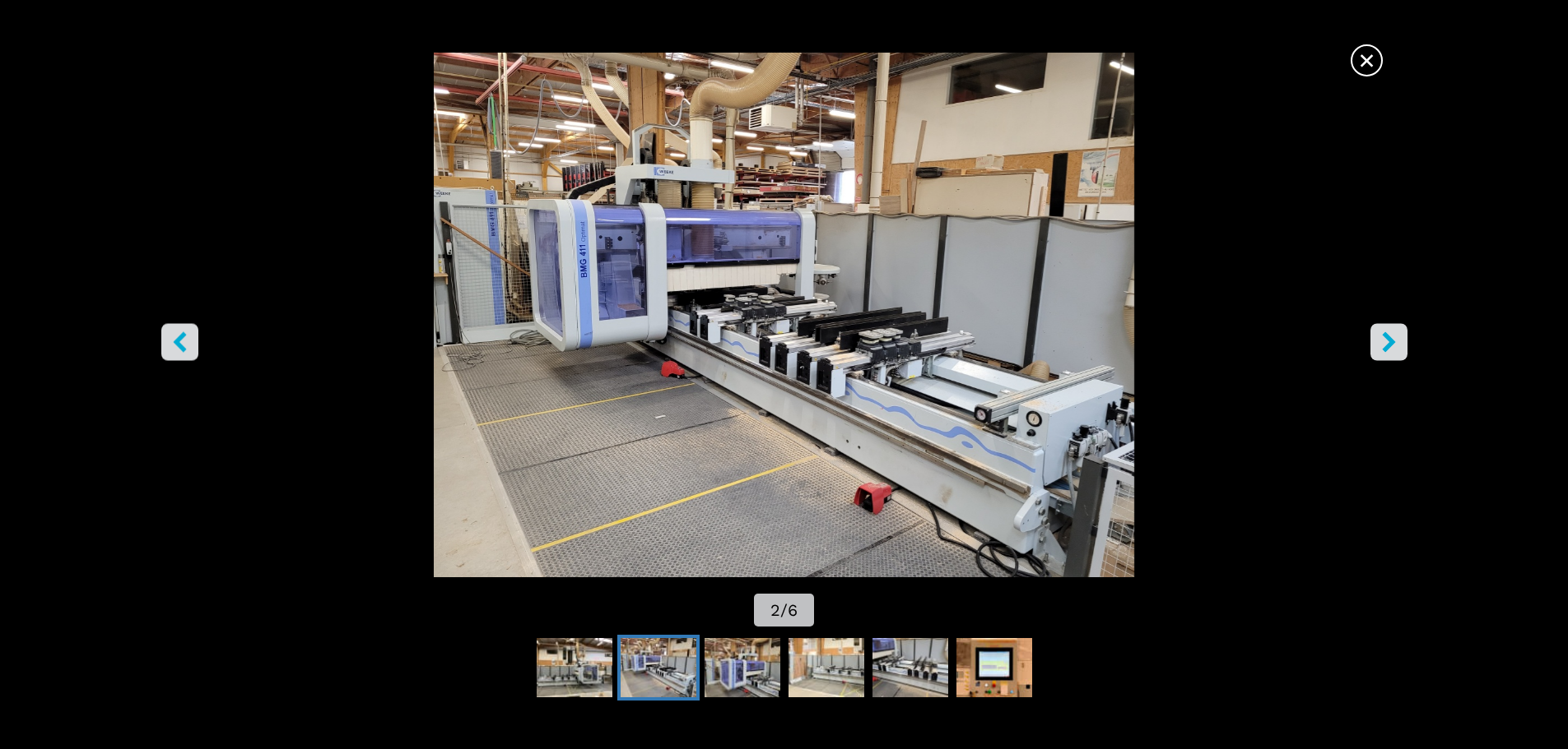
click at [1383, 350] on icon "right-button" at bounding box center [1390, 342] width 21 height 21
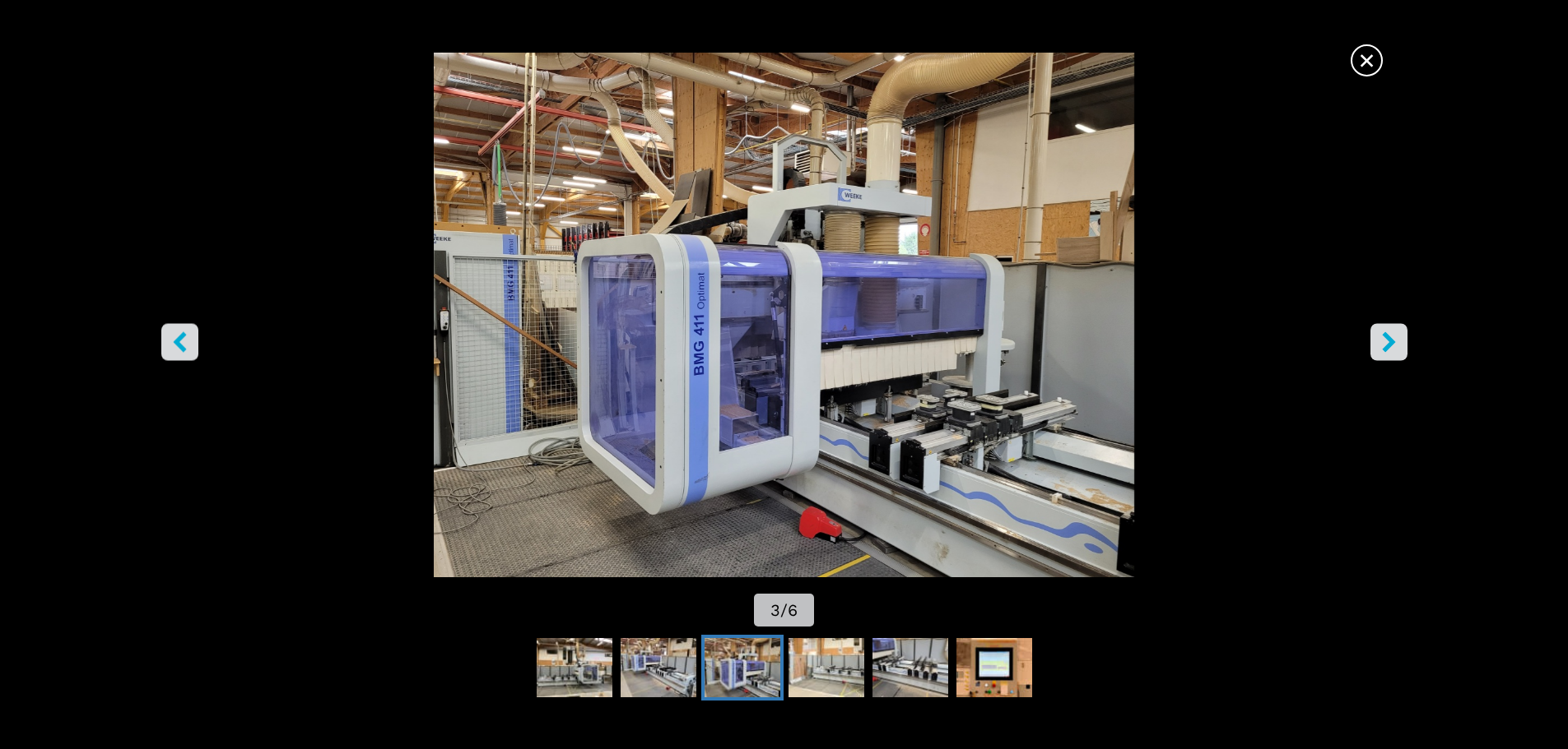
click at [1383, 350] on icon "right-button" at bounding box center [1390, 342] width 21 height 21
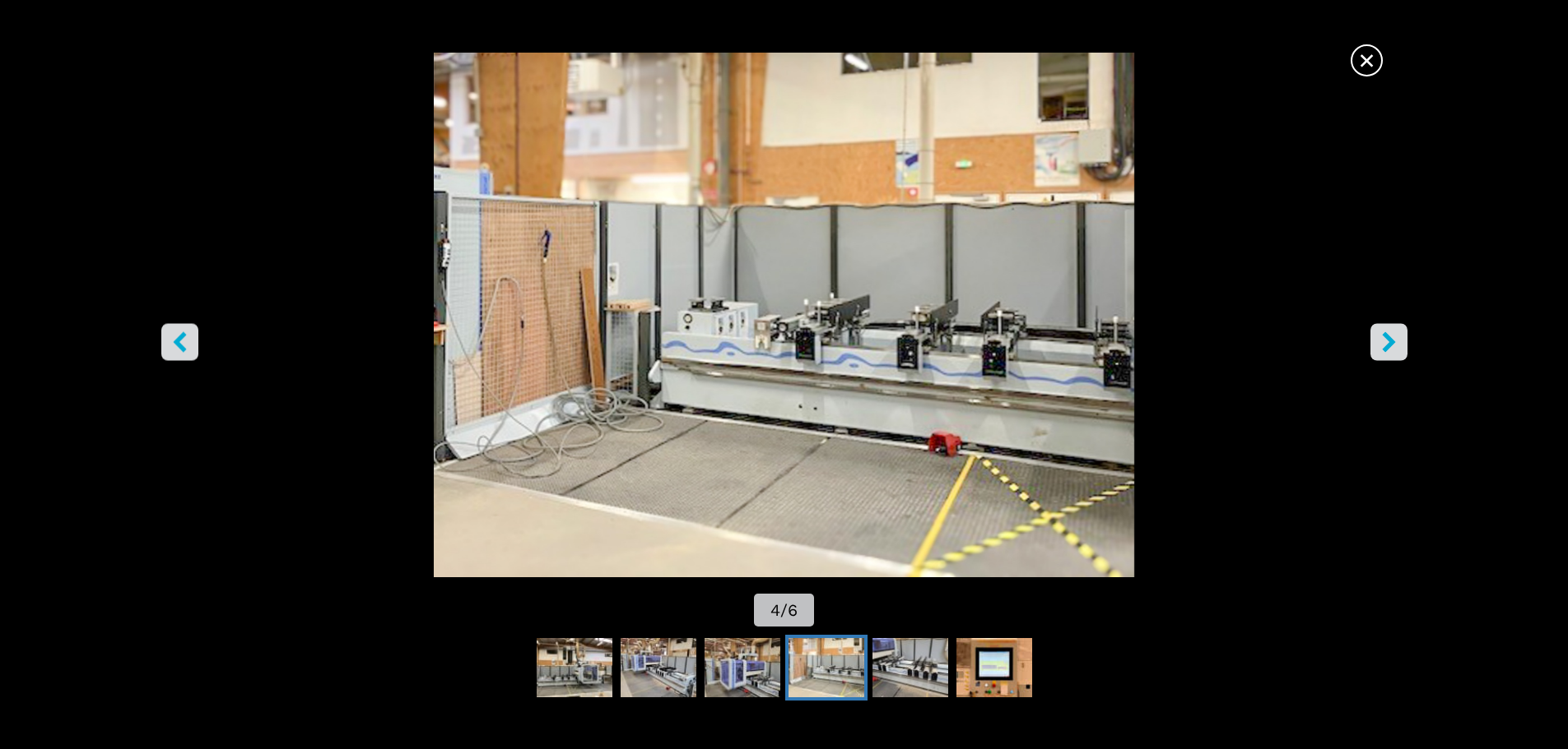
click at [1360, 67] on span "×" at bounding box center [1366, 57] width 29 height 29
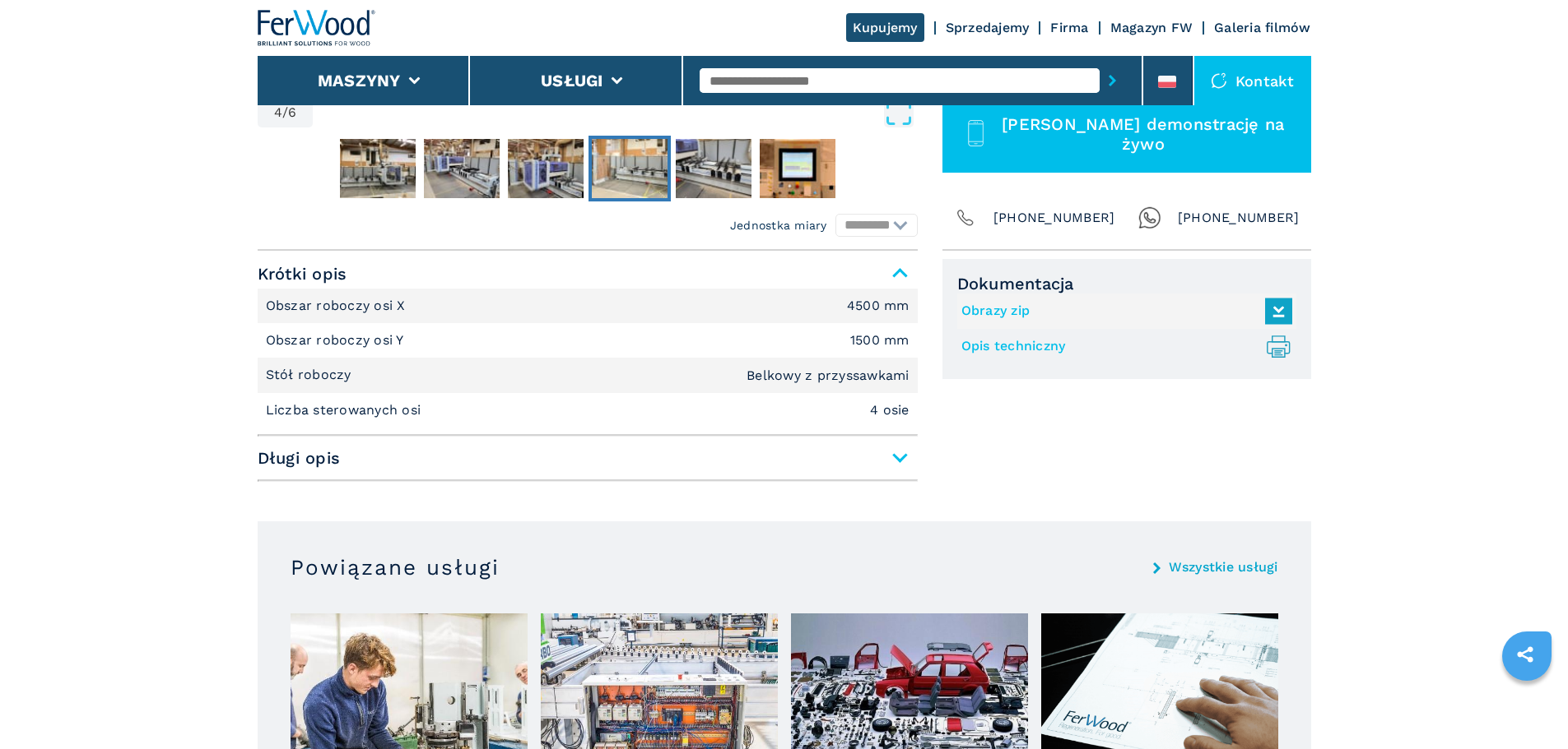
scroll to position [576, 0]
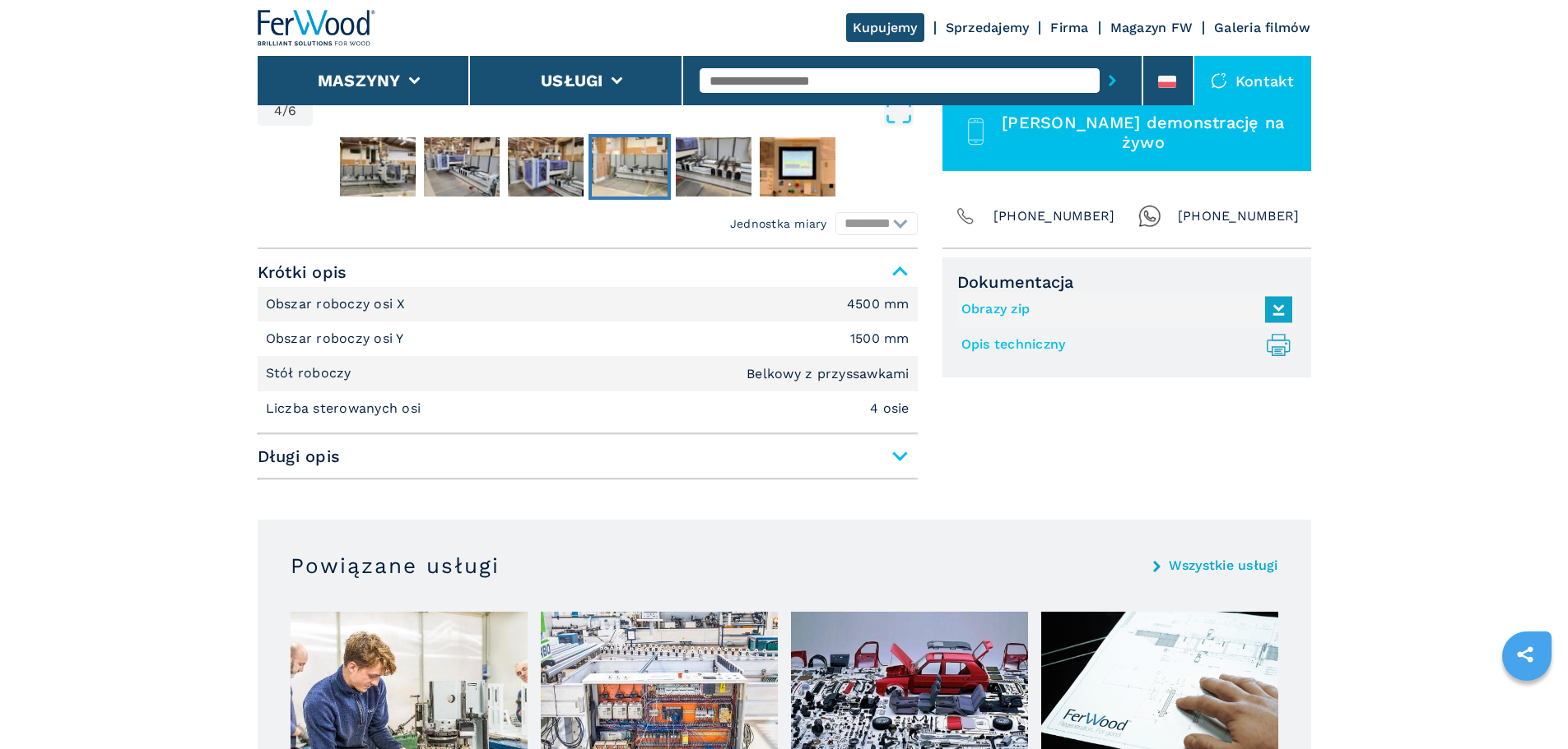
click at [902, 459] on span "Długi opis" at bounding box center [588, 456] width 660 height 30
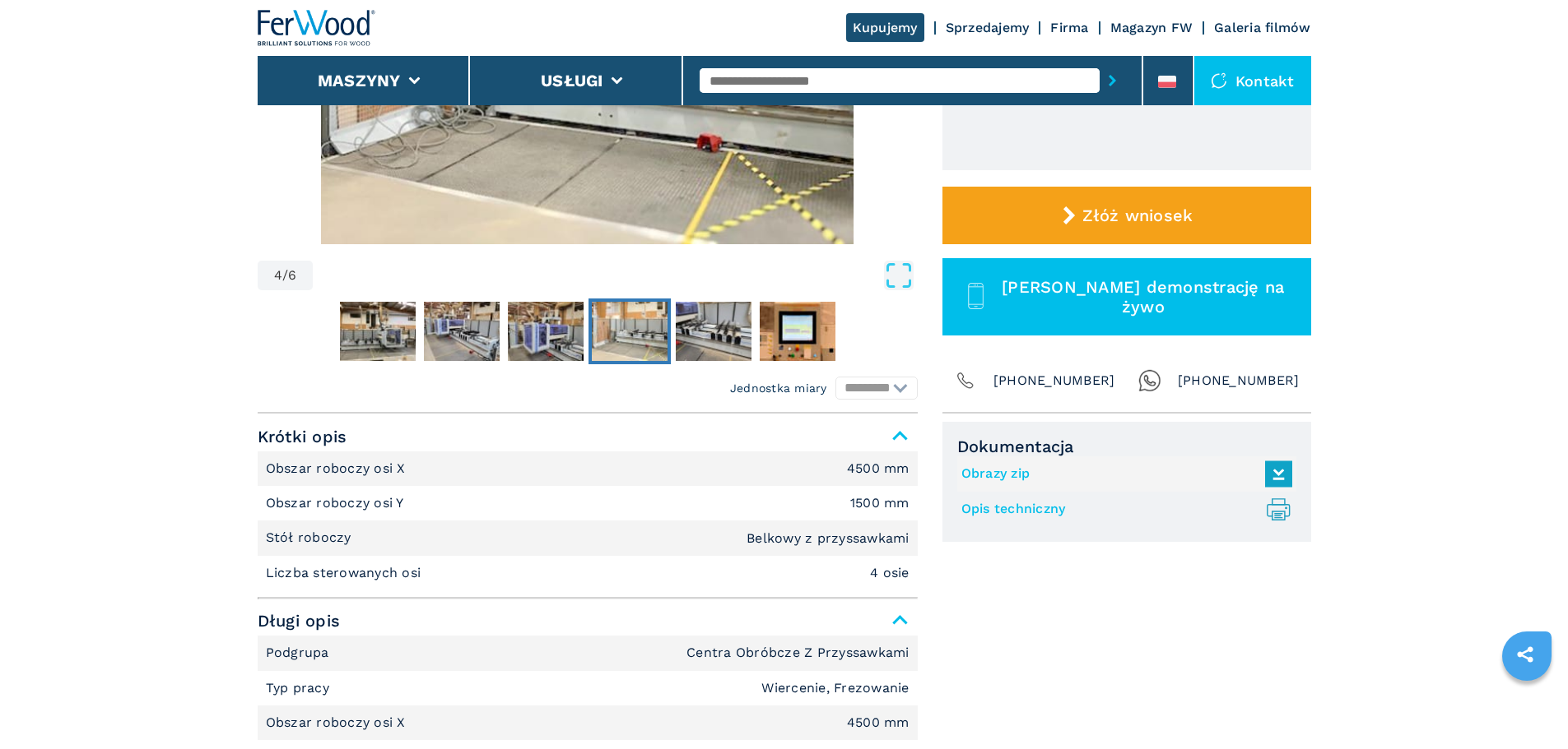
scroll to position [164, 0]
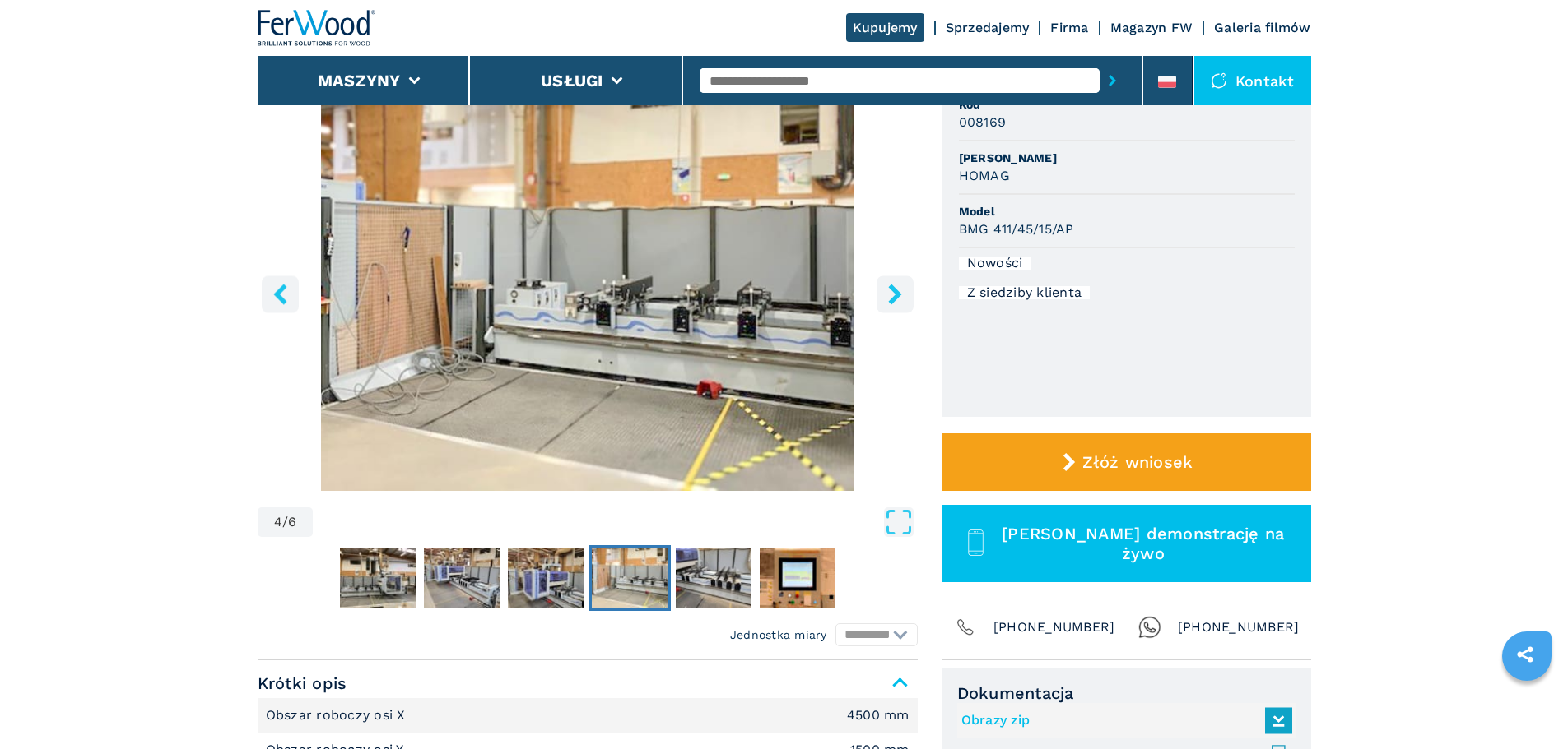
click at [685, 329] on img "Go to Slide 4" at bounding box center [588, 291] width 660 height 399
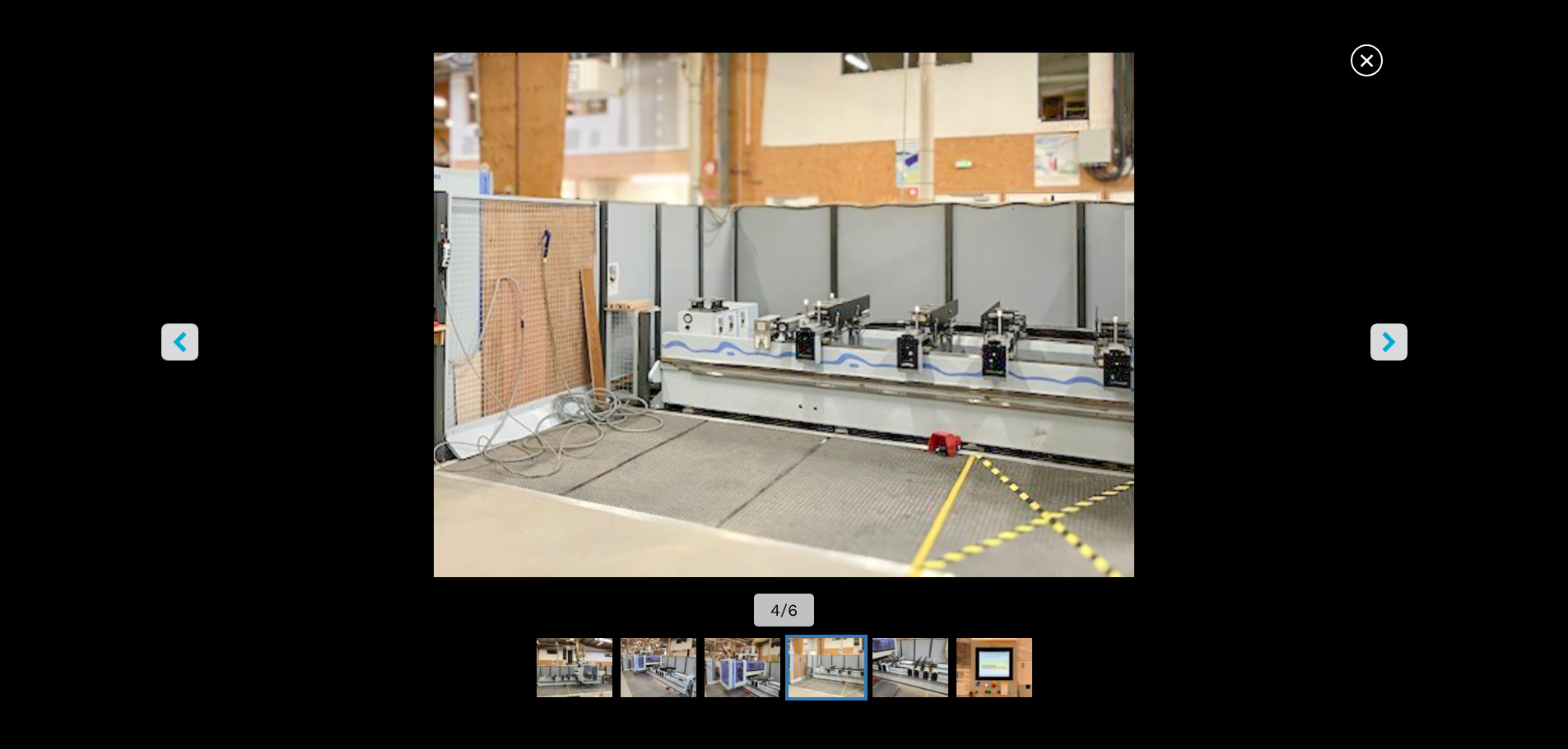
click at [1404, 343] on button "right-button" at bounding box center [1389, 342] width 37 height 37
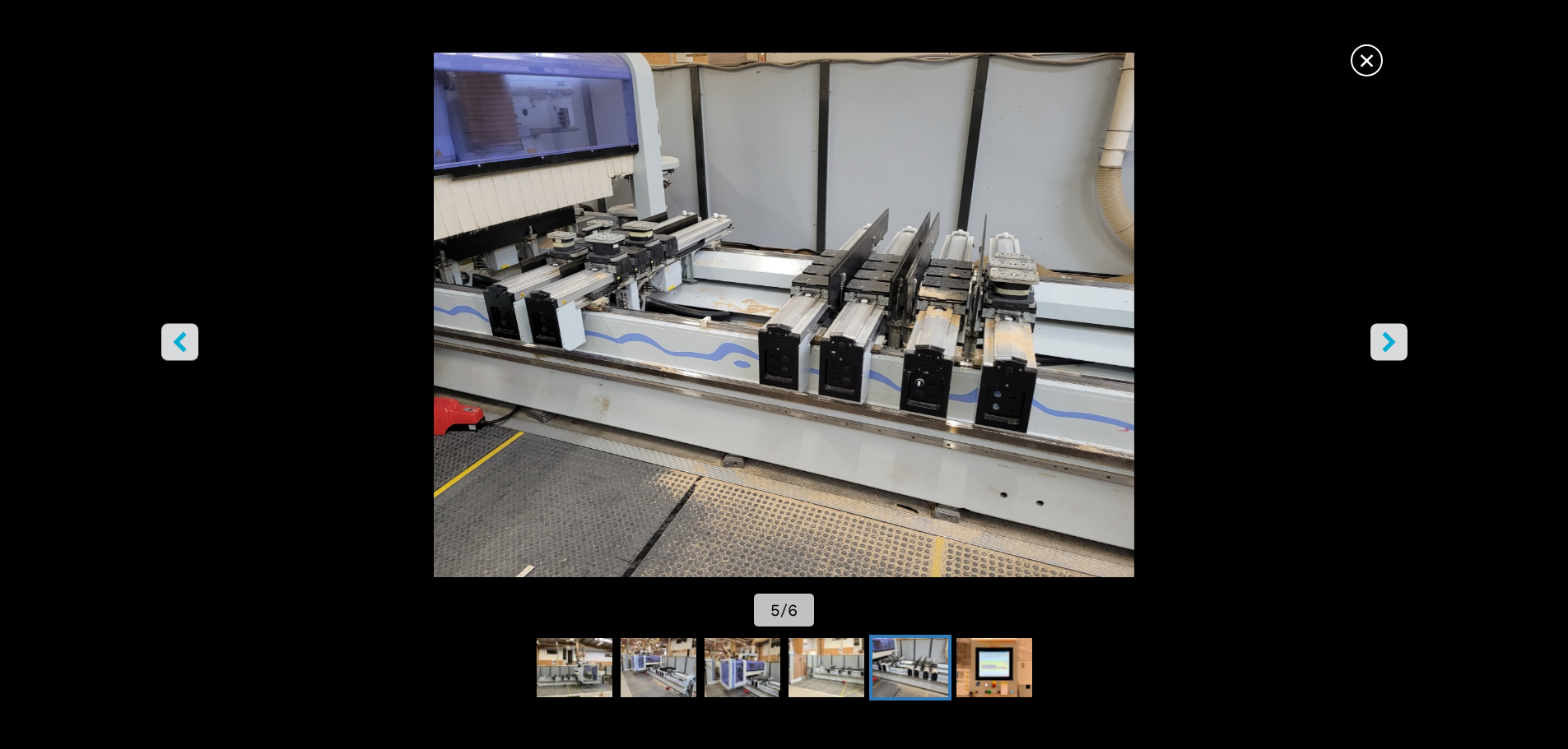
click at [1402, 347] on button "right-button" at bounding box center [1389, 342] width 37 height 37
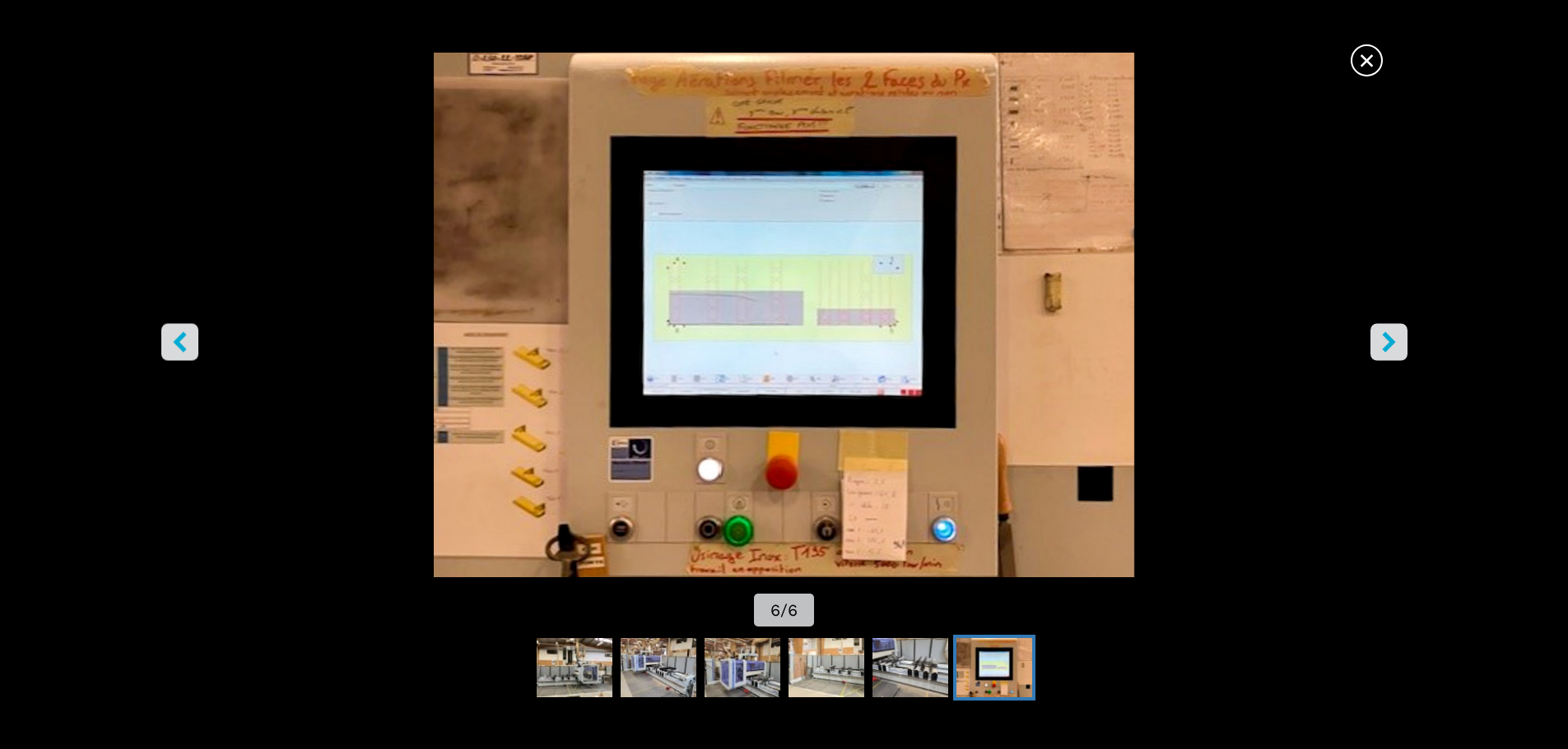
click at [1369, 63] on span "×" at bounding box center [1366, 57] width 29 height 29
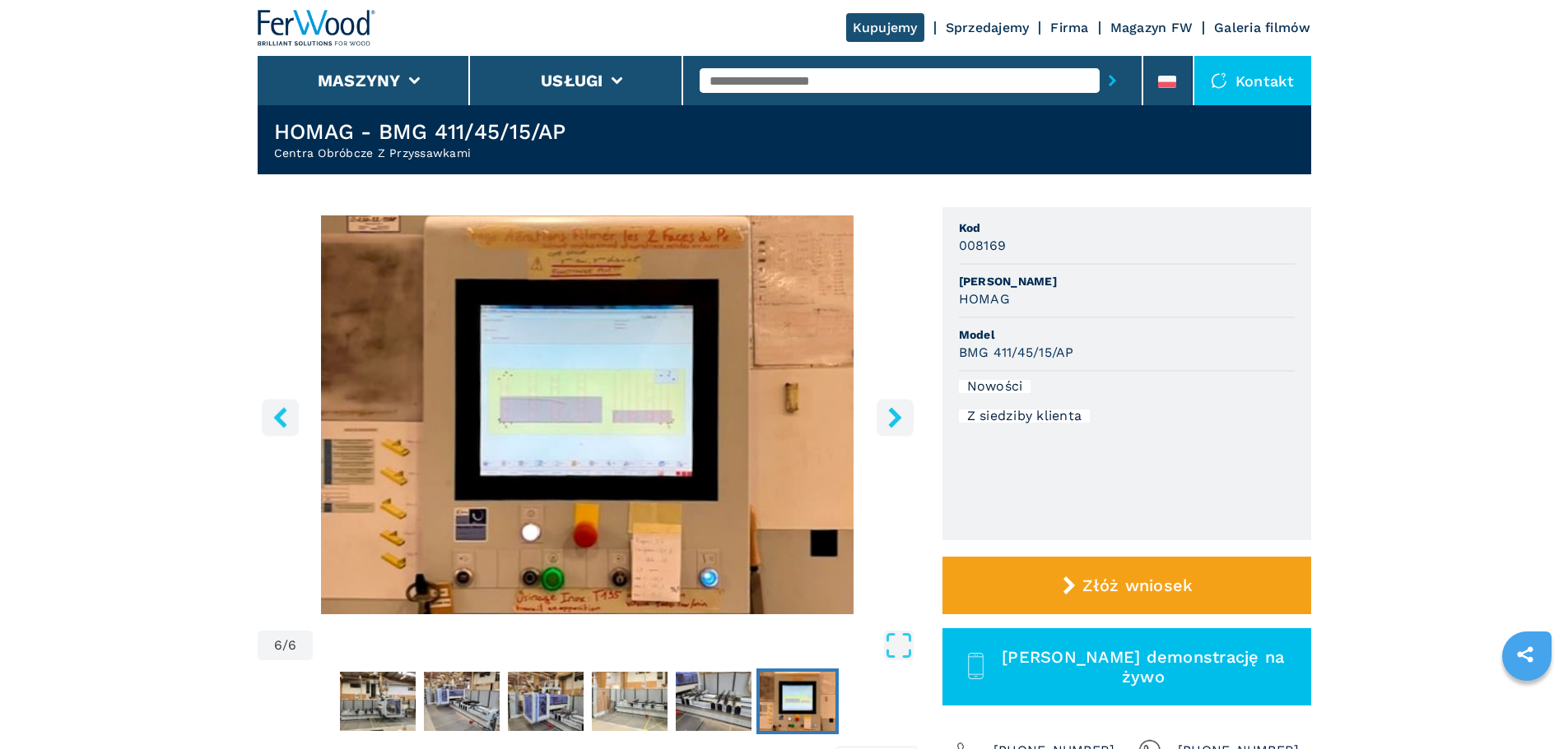
scroll to position [0, 0]
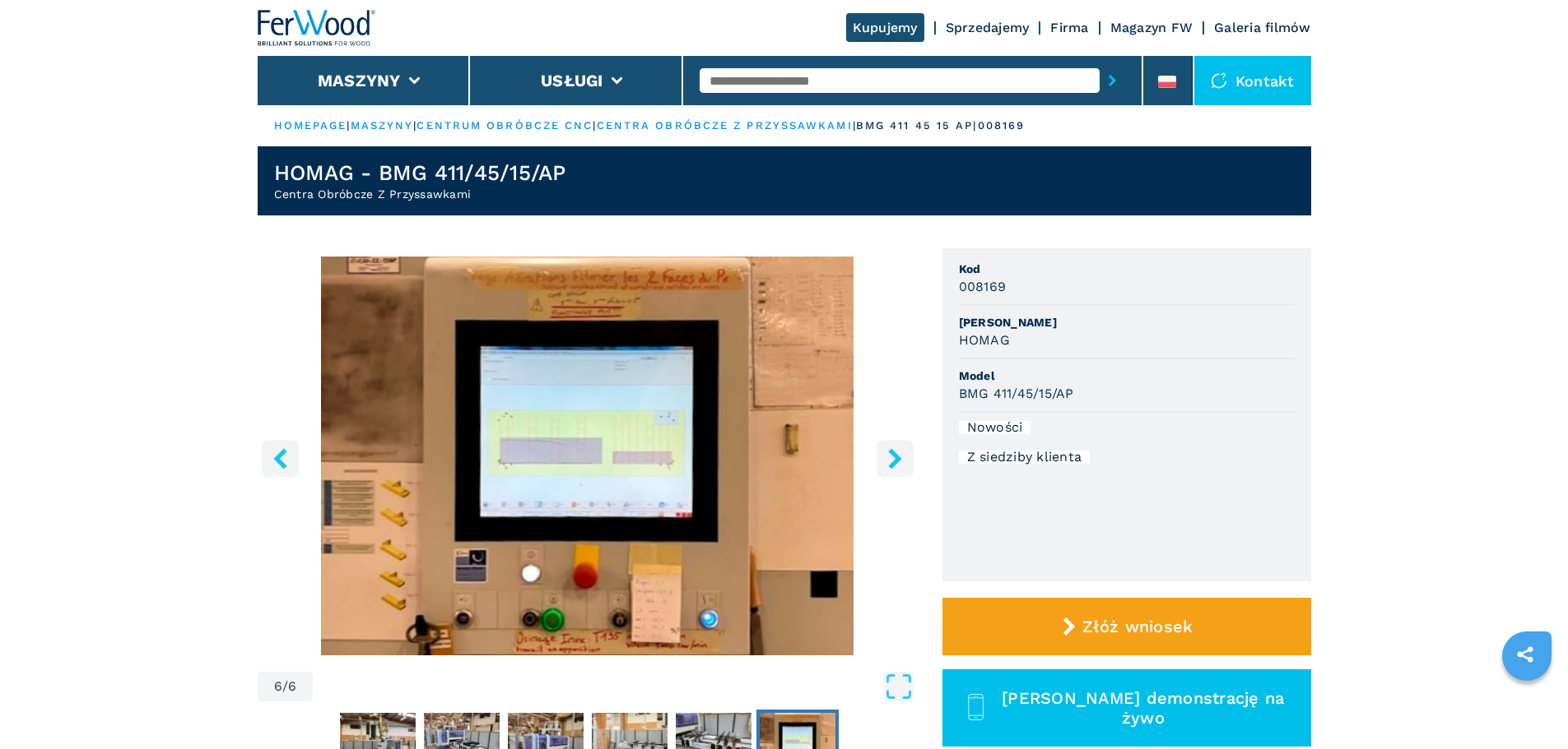
click at [345, 205] on header "HOMAG - BMG 411/45/15/AP Centra Obróbcze Z Przyssawkami" at bounding box center [784, 181] width 1054 height 69
click at [993, 29] on link "Sprzedajemy" at bounding box center [988, 28] width 84 height 16
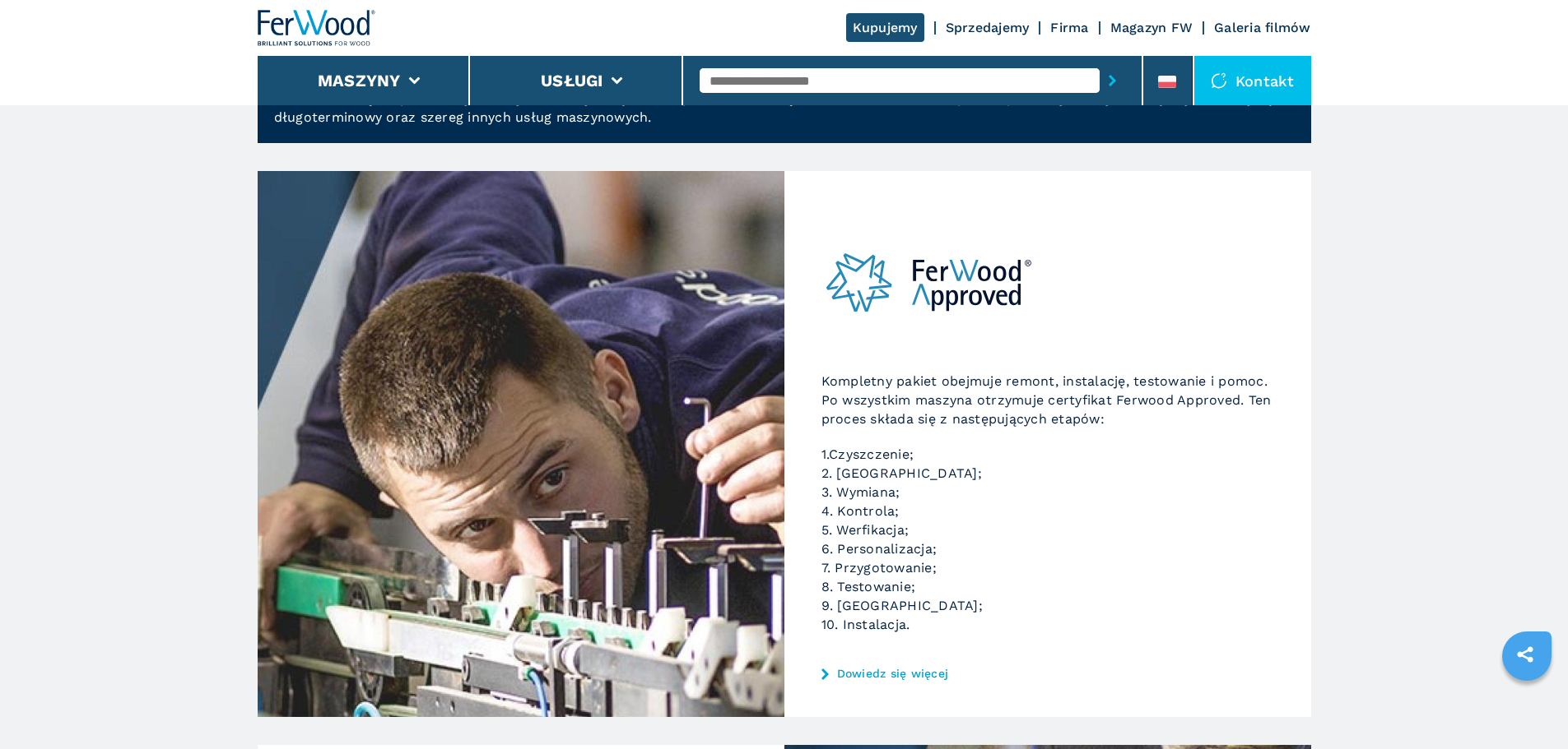
scroll to position [139, 0]
